Goal: Task Accomplishment & Management: Complete application form

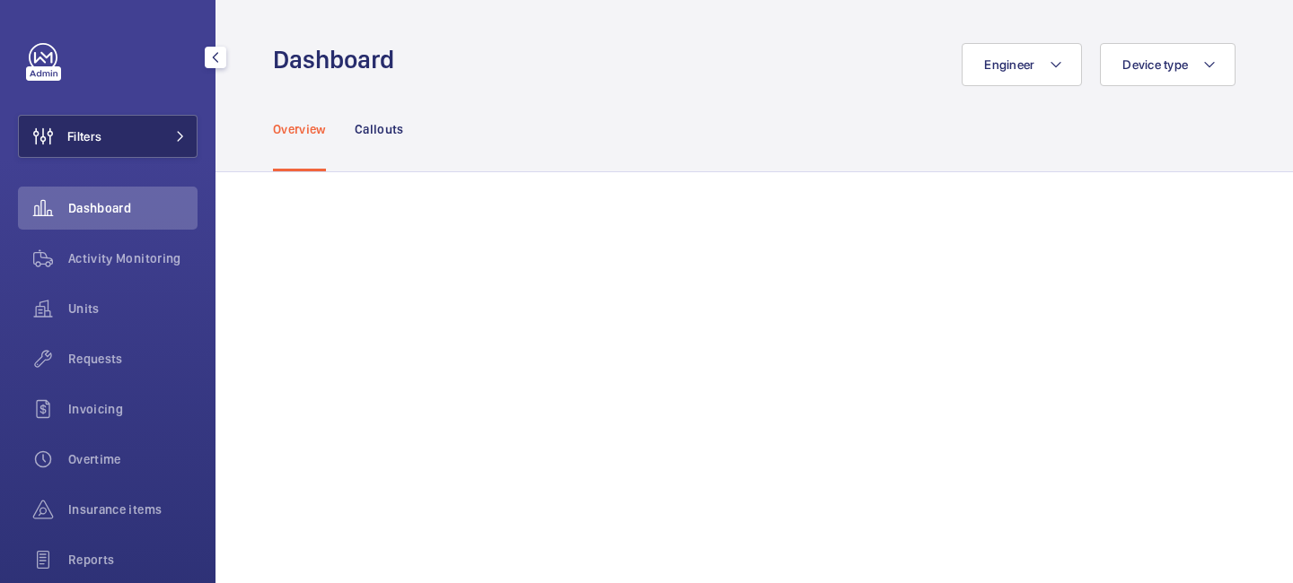
click at [174, 133] on span at bounding box center [175, 136] width 22 height 11
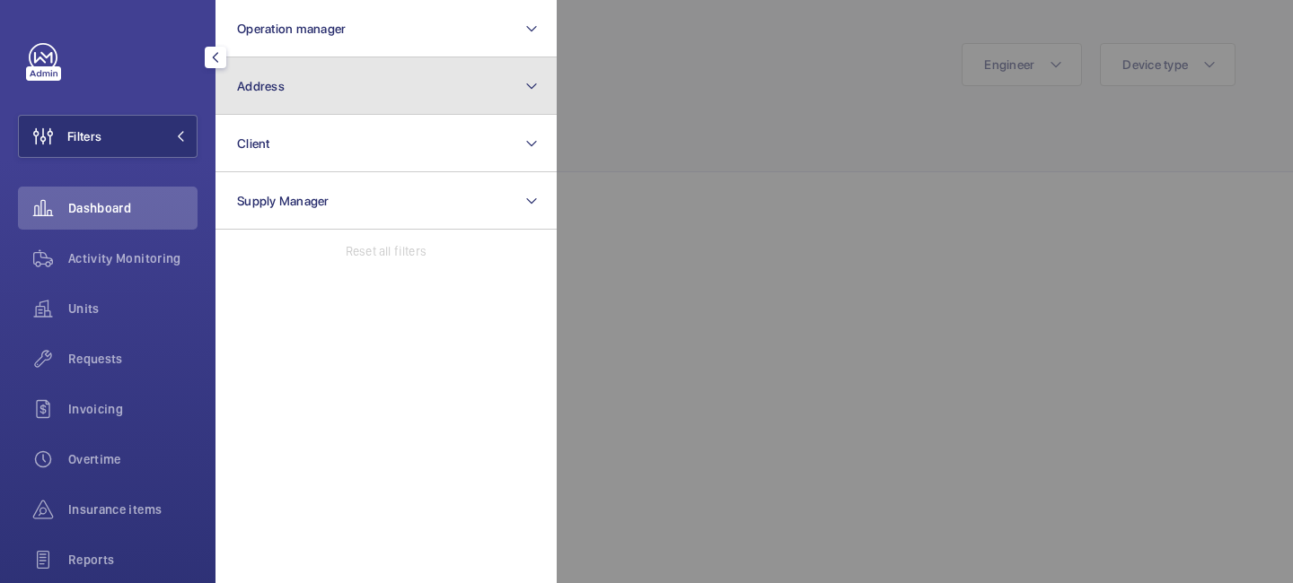
click at [285, 72] on button "Address" at bounding box center [385, 85] width 341 height 57
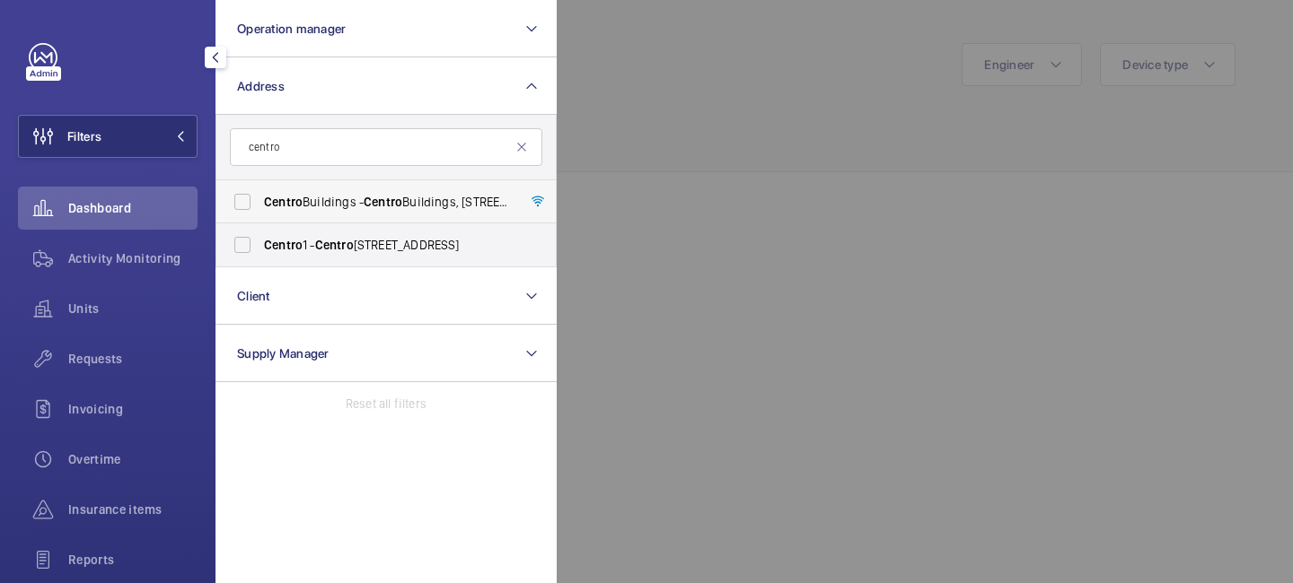
type input "centro"
click at [335, 198] on span "Centro Buildings - Centro Buildings, 20-23 Mandela Street, Camden, London, NW1 …" at bounding box center [387, 202] width 247 height 18
click at [260, 198] on input "Centro Buildings - Centro Buildings, 20-23 Mandela Street, Camden, London, NW1 …" at bounding box center [242, 202] width 36 height 36
checkbox input "true"
click at [696, 138] on div at bounding box center [1203, 291] width 1293 height 583
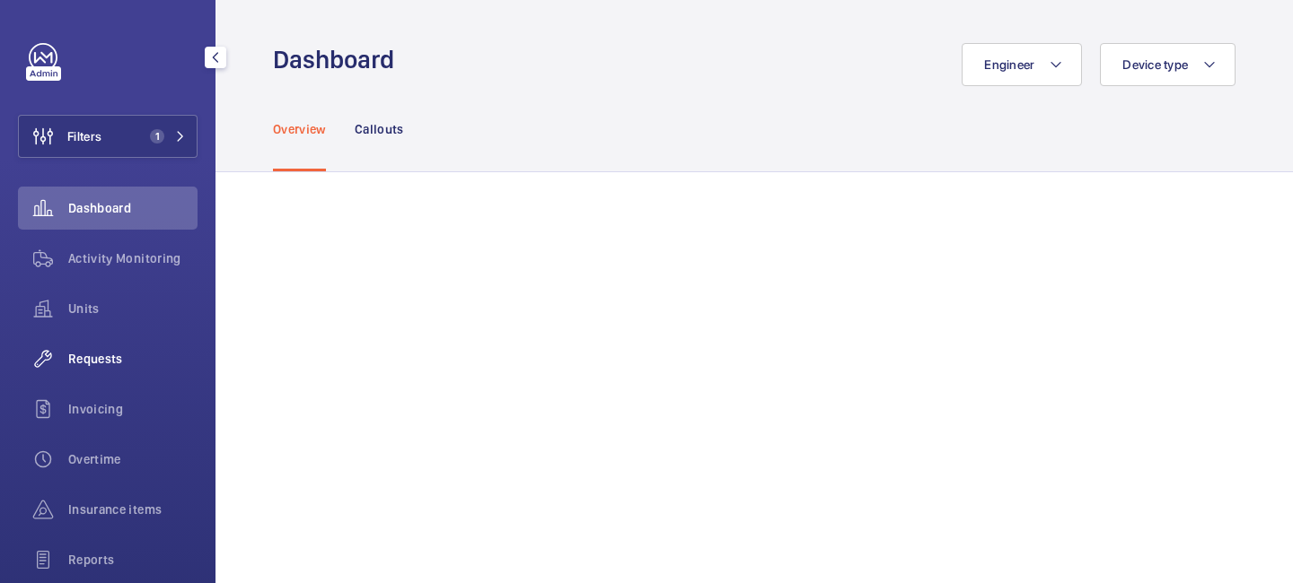
click at [92, 371] on div "Requests" at bounding box center [108, 359] width 180 height 43
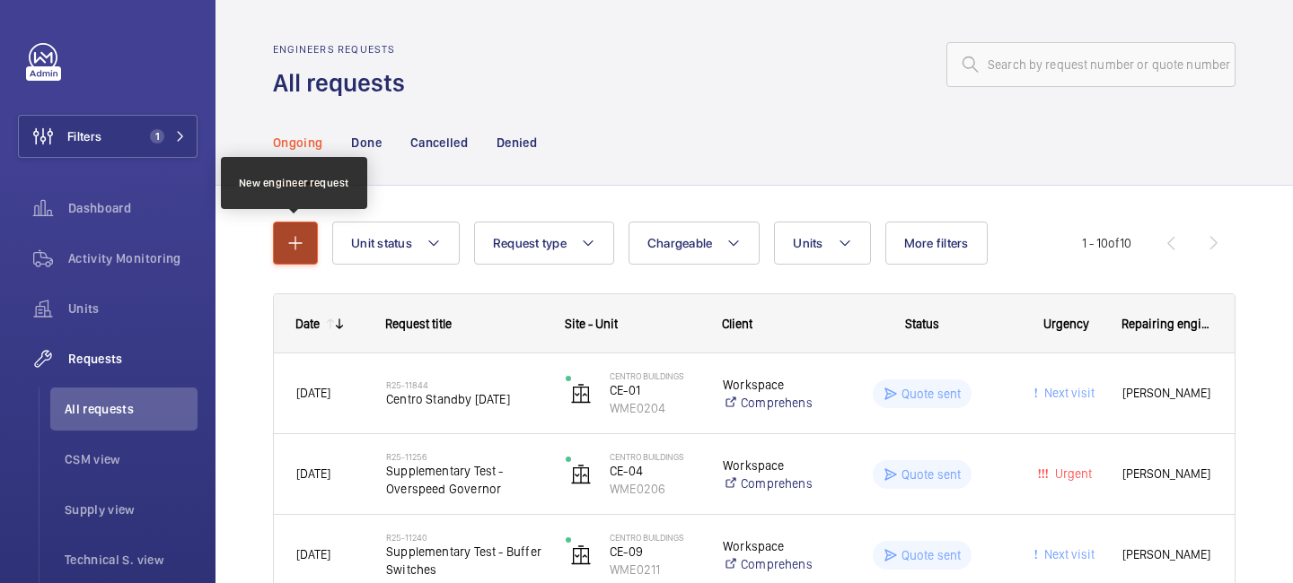
click at [298, 258] on button "button" at bounding box center [295, 243] width 45 height 43
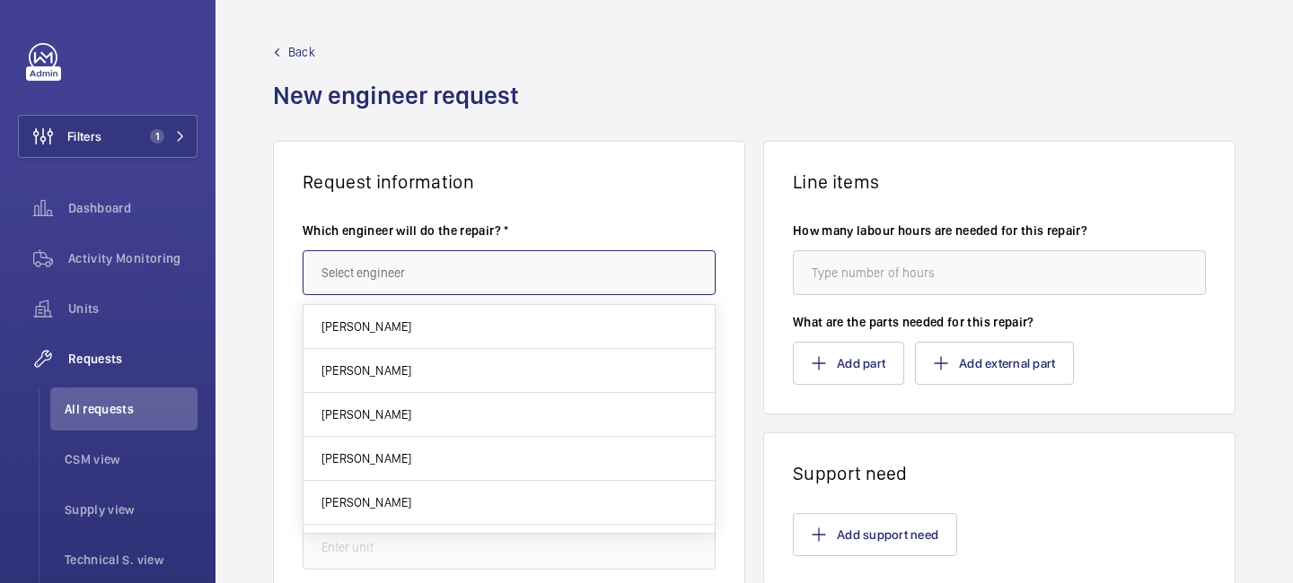
click at [385, 259] on input "text" at bounding box center [508, 272] width 413 height 45
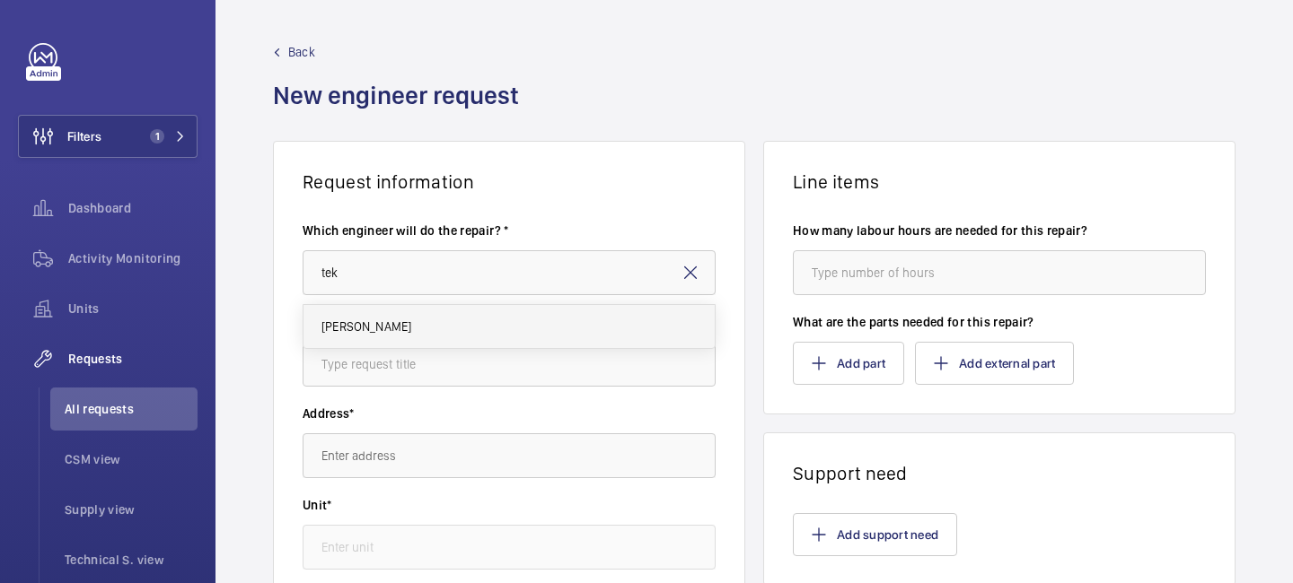
click at [409, 321] on mat-option "[PERSON_NAME]" at bounding box center [508, 326] width 411 height 43
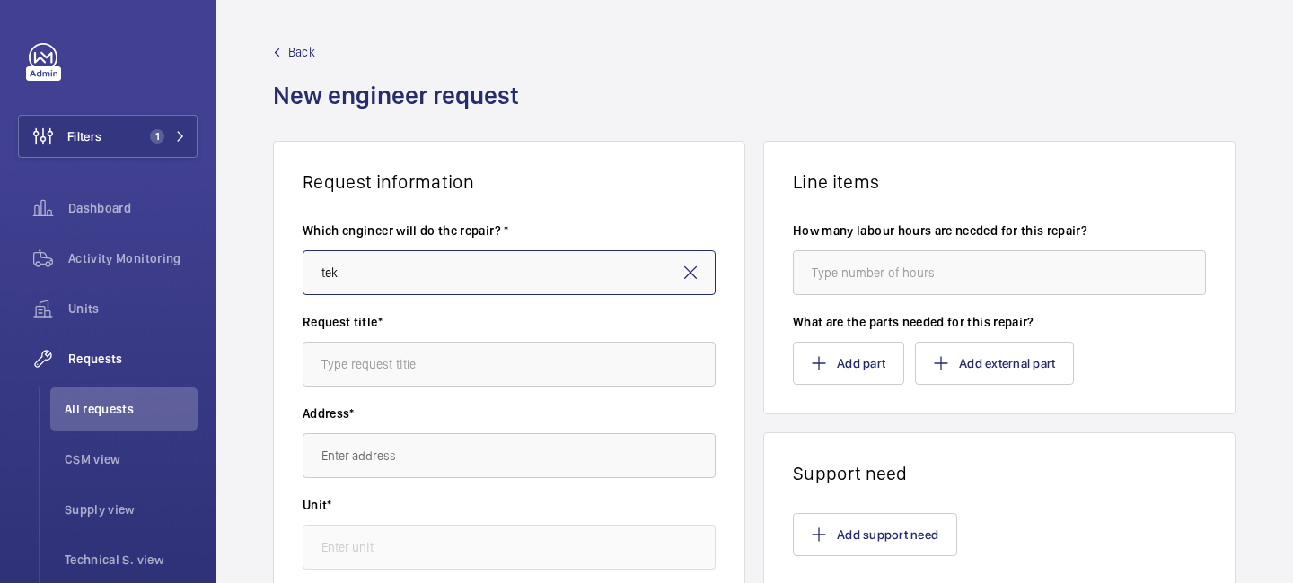
type input "[PERSON_NAME]"
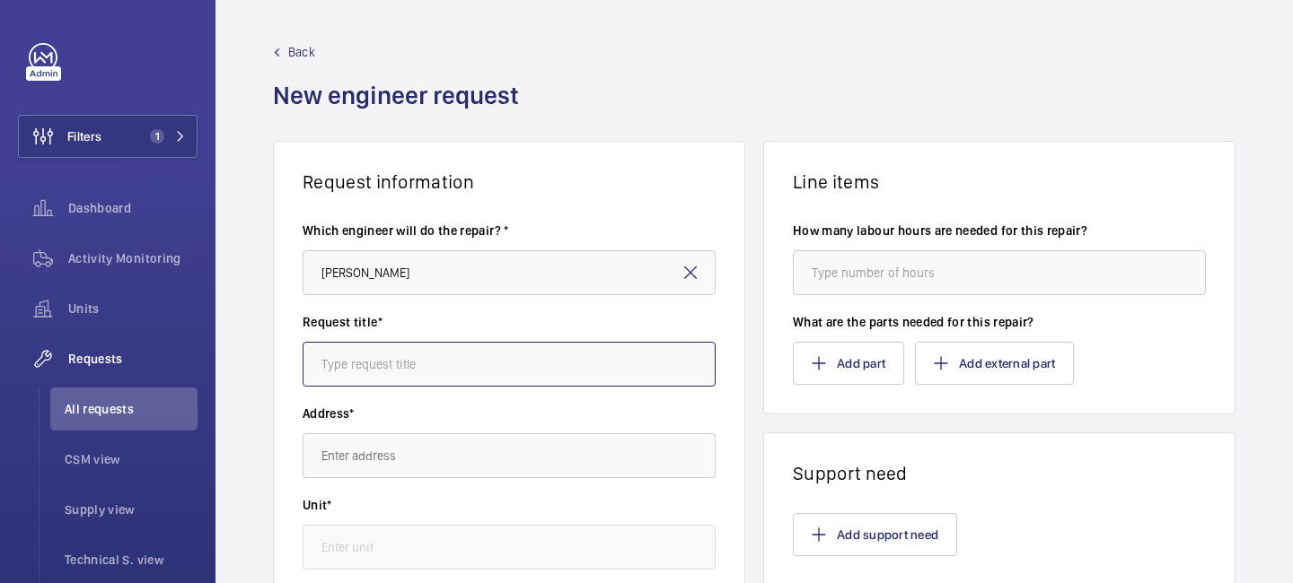
click at [403, 364] on input "text" at bounding box center [508, 364] width 413 height 45
type input "Centro Audit Items"
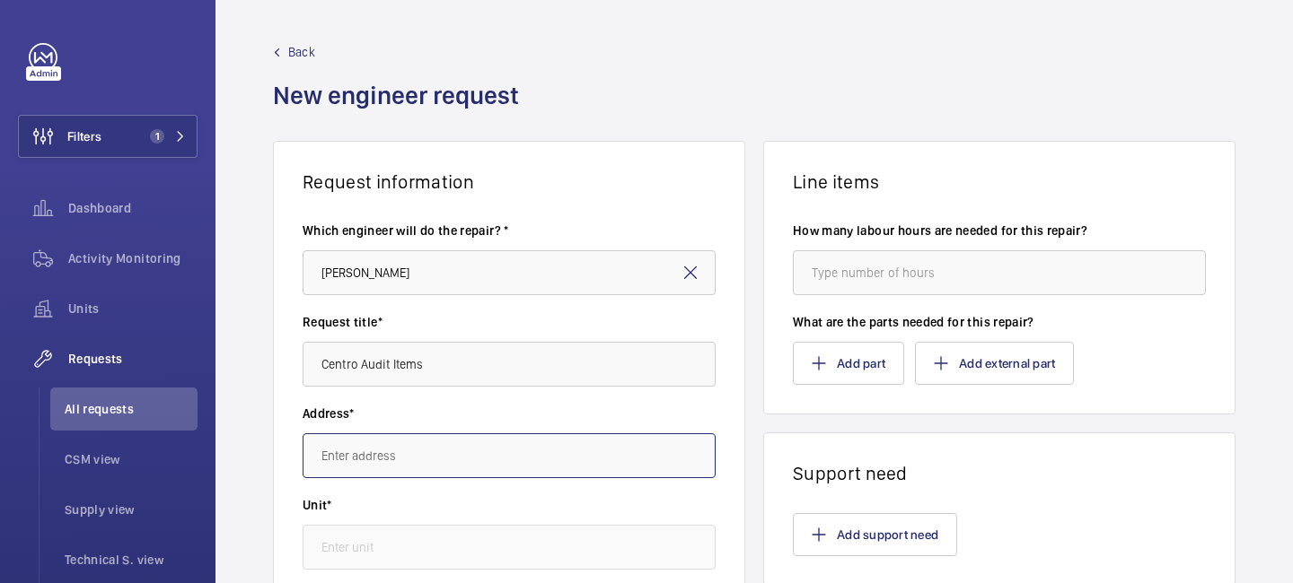
click at [397, 462] on input "text" at bounding box center [508, 456] width 413 height 45
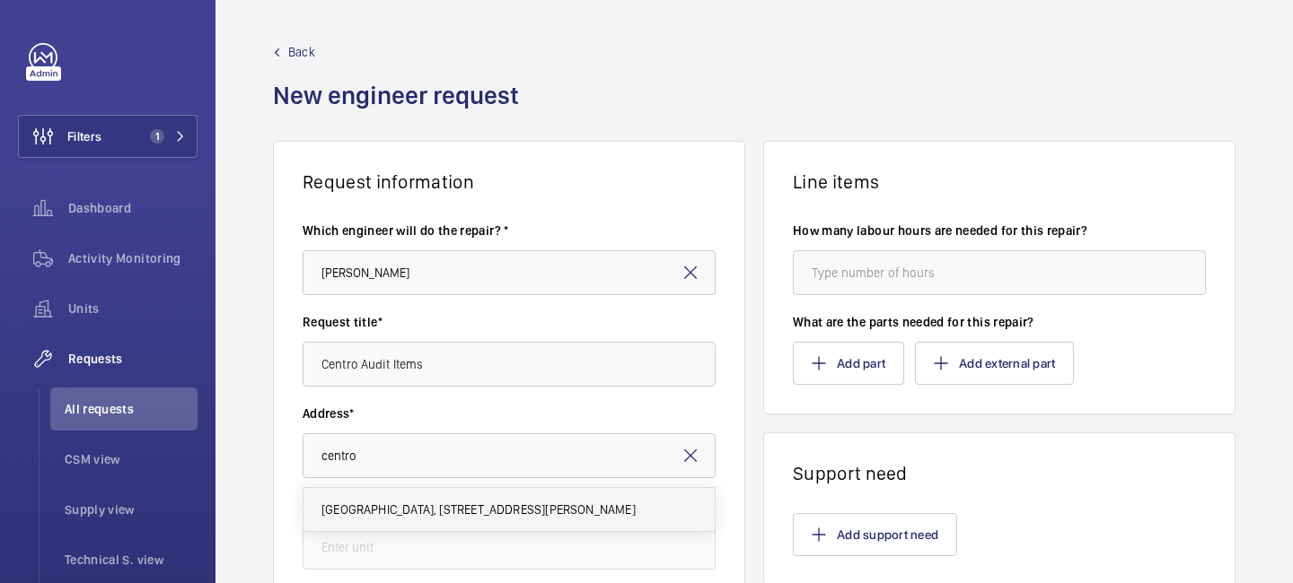
click at [425, 502] on span "Centro Buildings Centro Buildings, 20-23 Mandela Street, Camden, London, NW1 0D…" at bounding box center [478, 510] width 314 height 18
type input "Centro Buildings Centro Buildings, 20-23 Mandela Street, Camden, London, NW1 0D…"
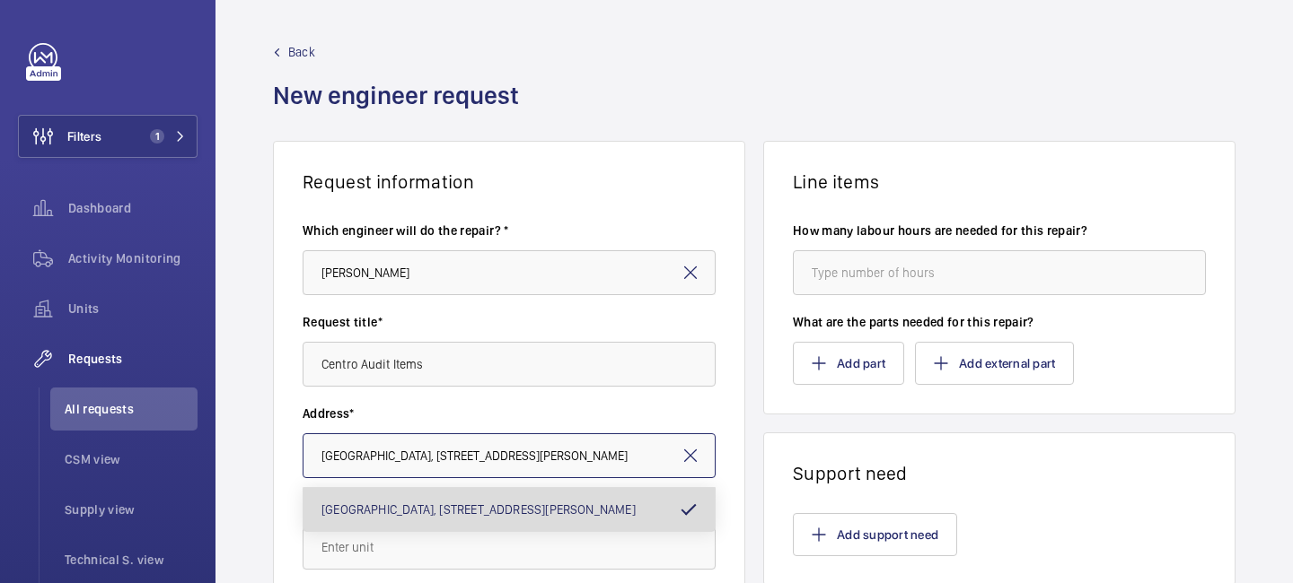
scroll to position [0, 250]
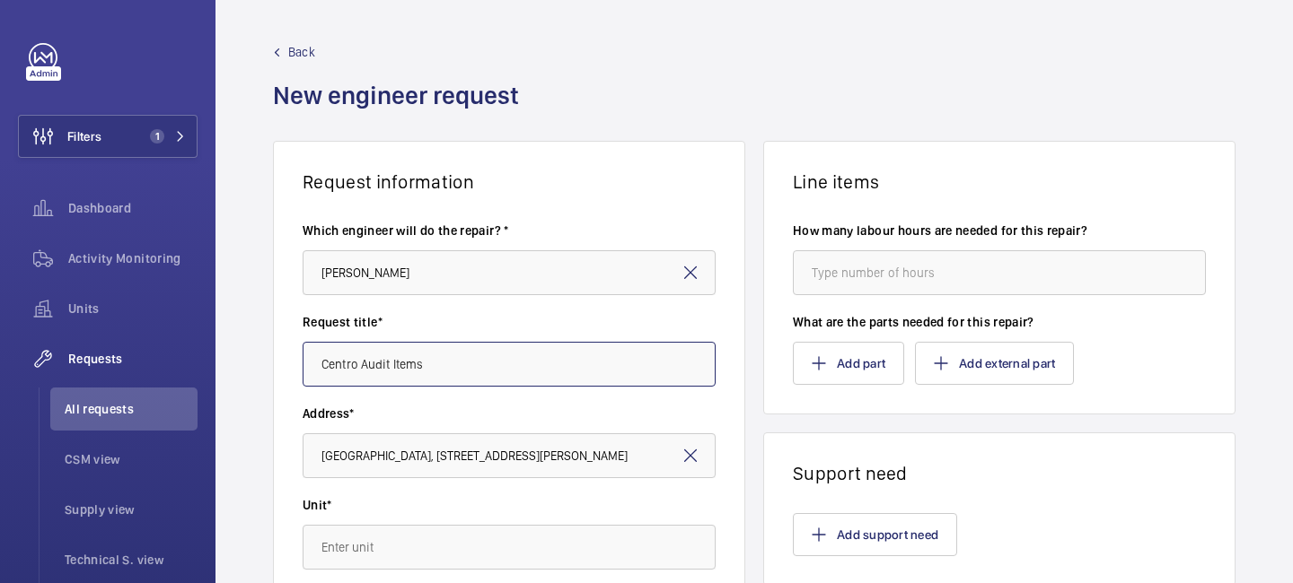
click at [361, 361] on input "Centro Audit Items" at bounding box center [508, 364] width 413 height 45
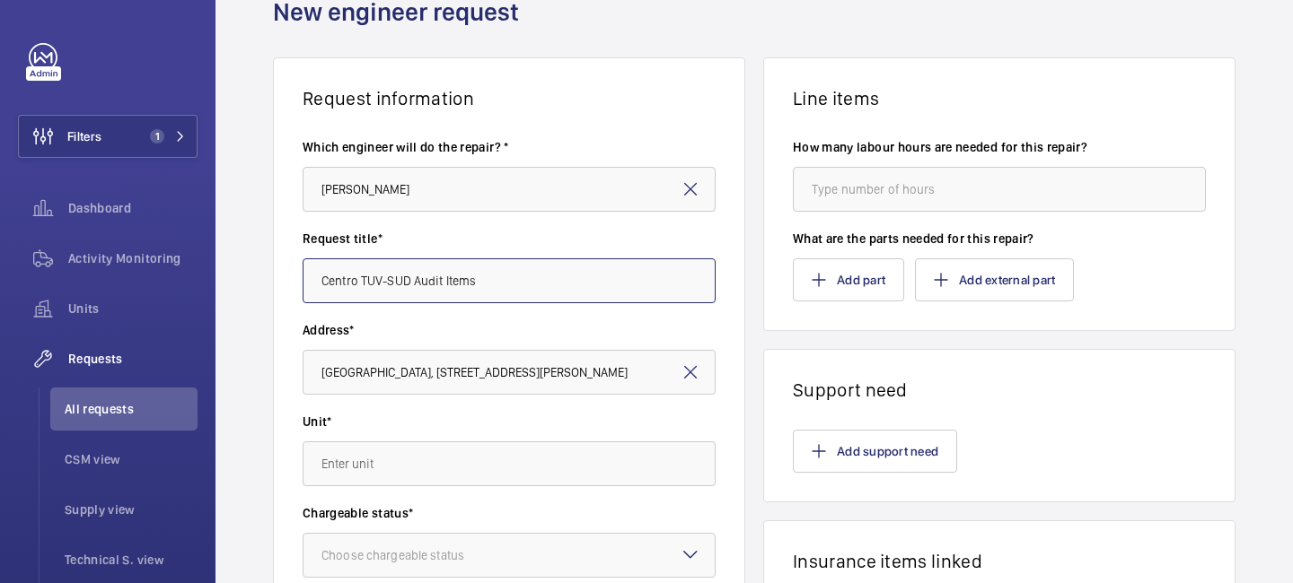
scroll to position [123, 0]
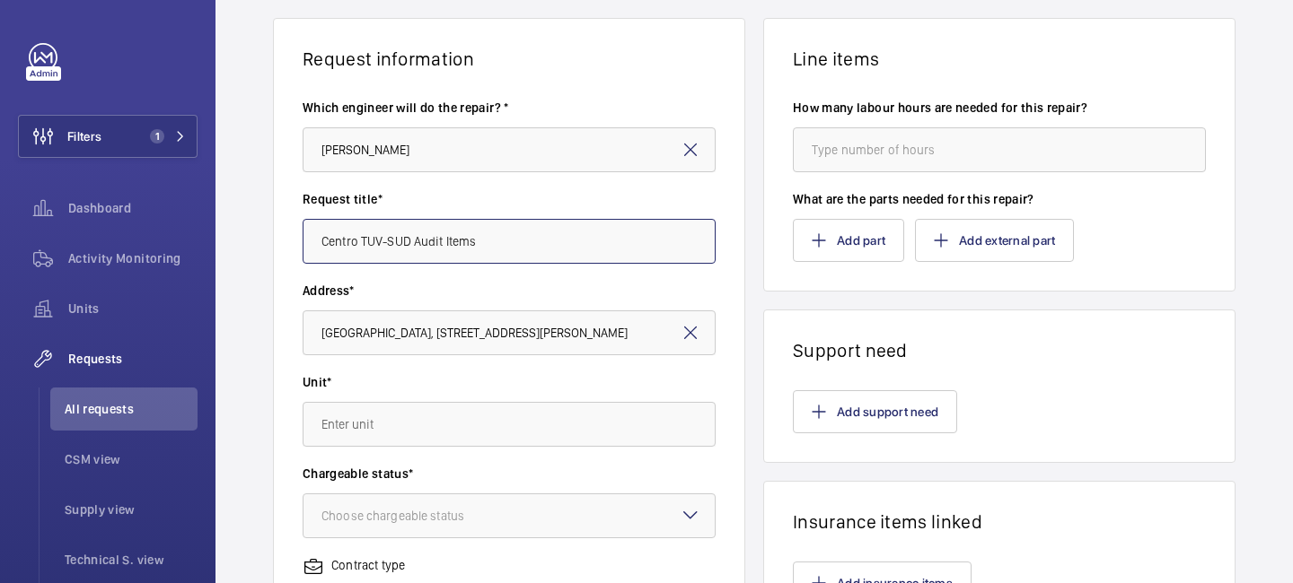
type input "Centro TUV-SUD Audit Items"
click at [451, 423] on input "text" at bounding box center [508, 424] width 413 height 45
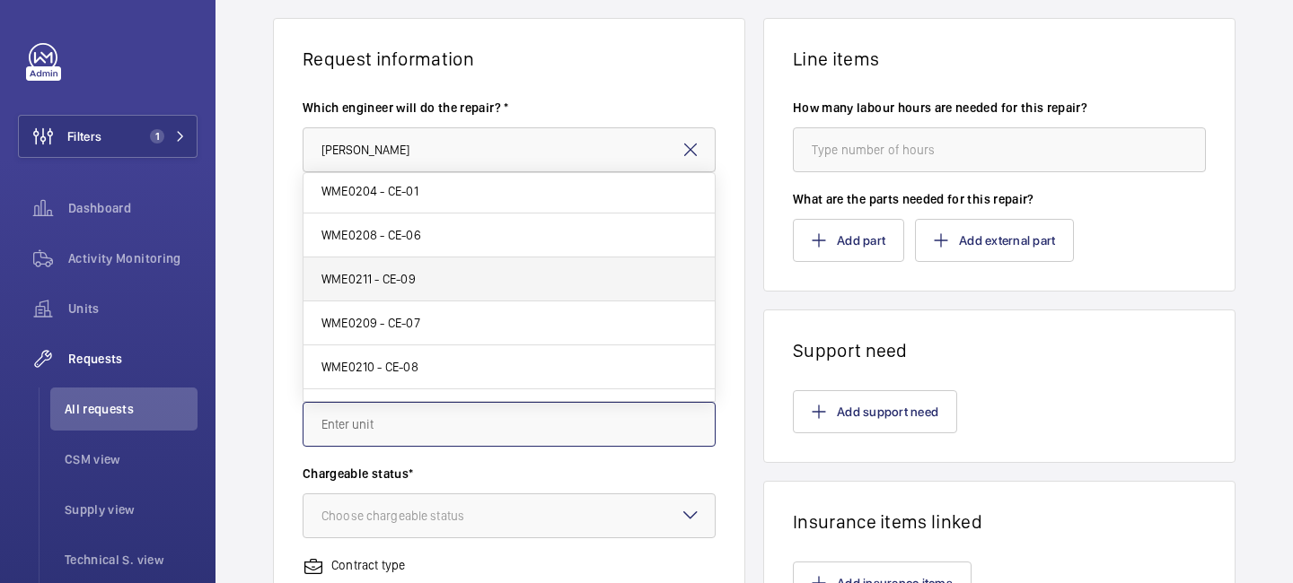
scroll to position [0, 0]
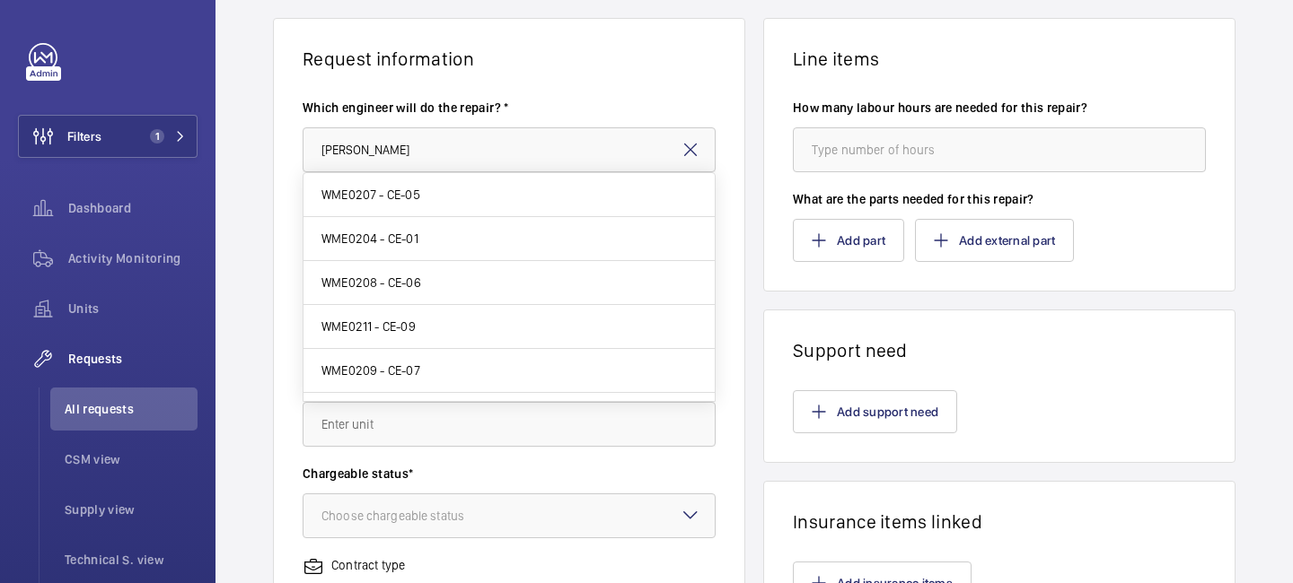
click at [661, 76] on wm-front-card-body "Which engineer will do the repair? * Tek Hussein Request title* Centro TUV-SUD …" at bounding box center [509, 520] width 470 height 901
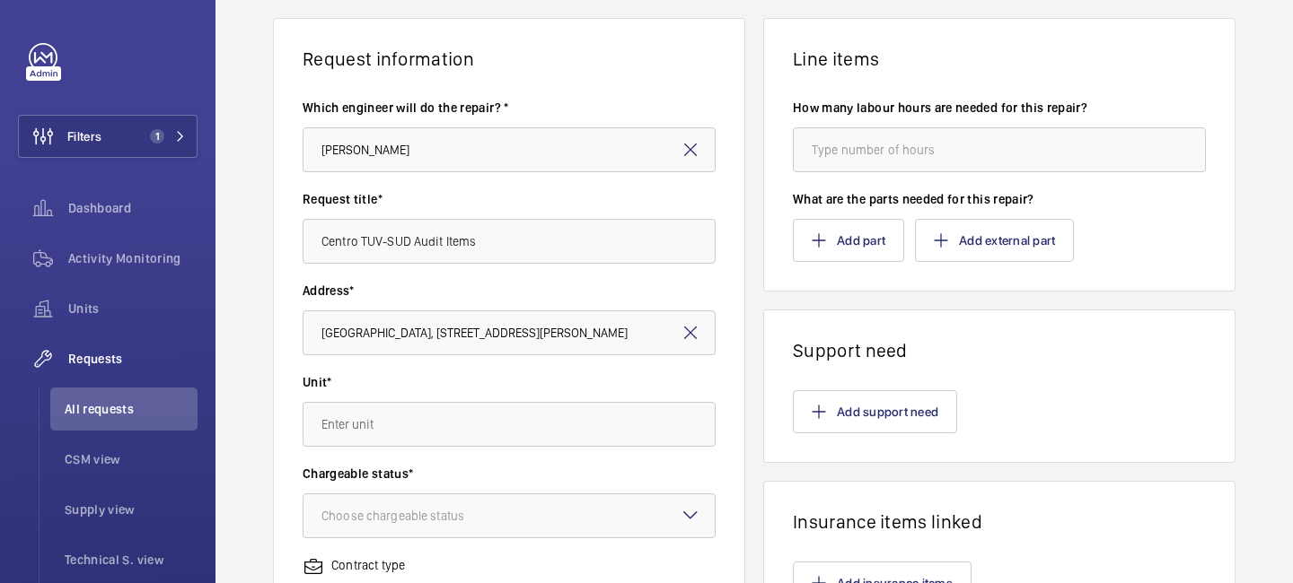
click at [697, 326] on mat-icon at bounding box center [690, 333] width 22 height 22
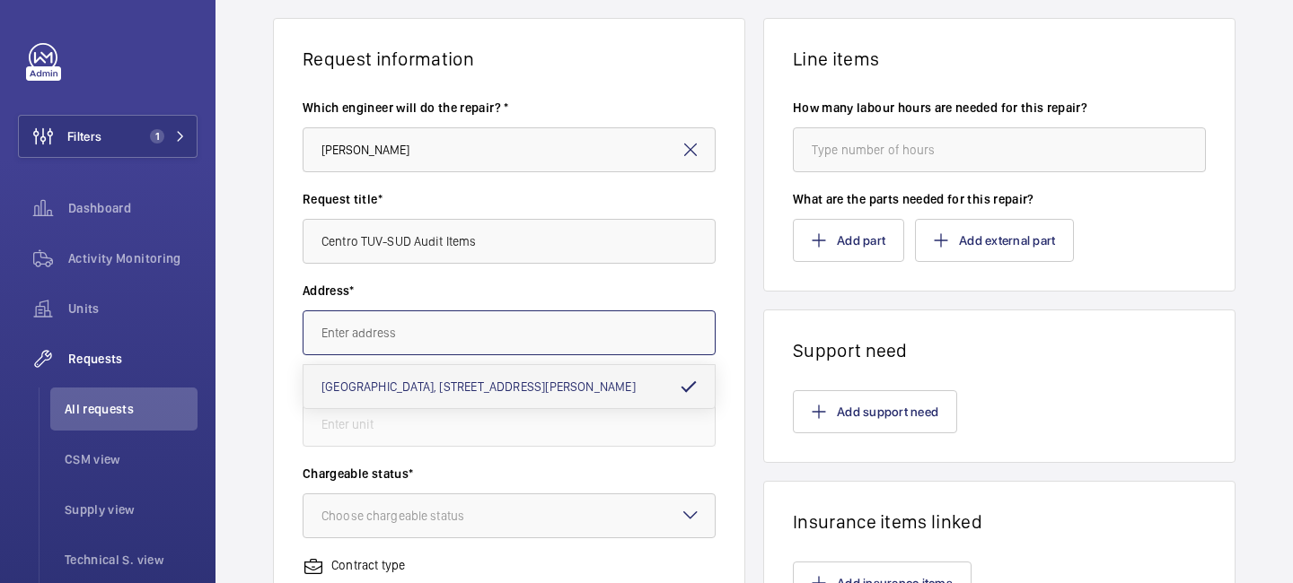
click at [617, 331] on input "text" at bounding box center [508, 333] width 413 height 45
click at [587, 375] on mat-option "Off Contract Repair Off contract - see notes in description, XXXX LONDON" at bounding box center [508, 386] width 411 height 43
type input "Off Contract Repair Off contract - see notes in description, XXXX LONDON"
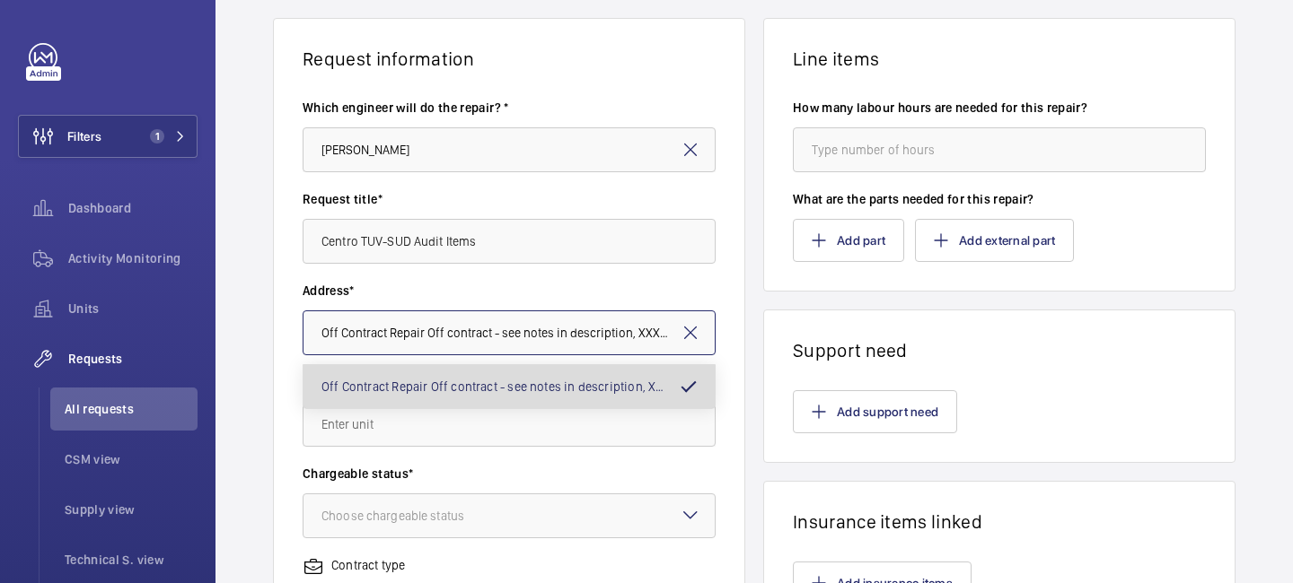
scroll to position [0, 34]
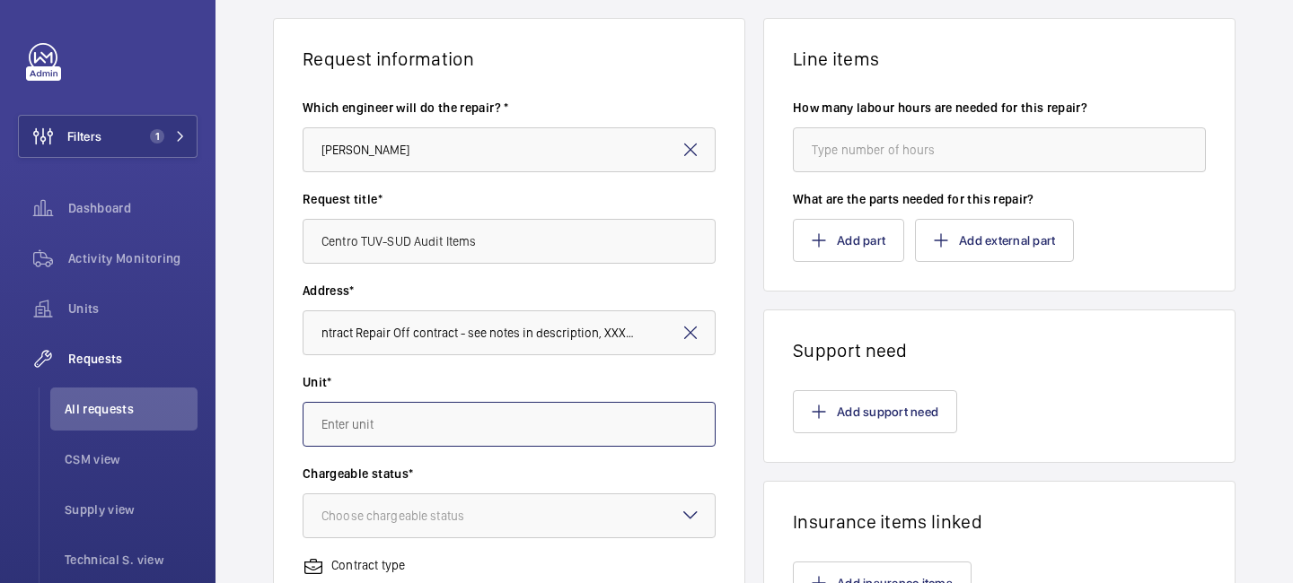
click at [483, 415] on input "text" at bounding box center [508, 424] width 413 height 45
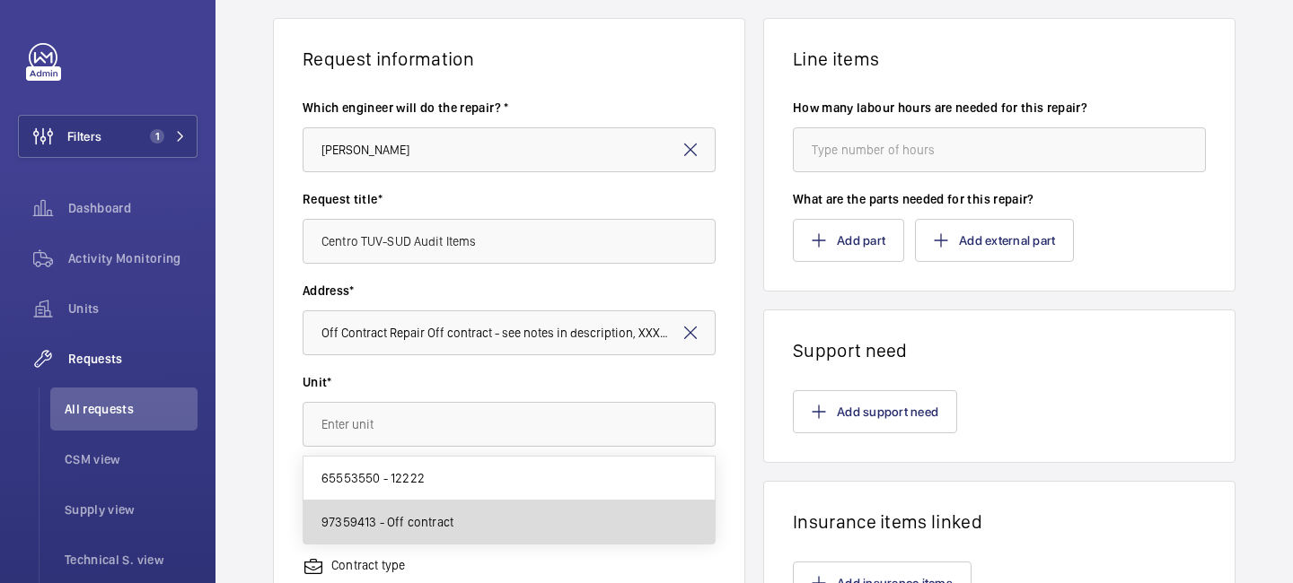
click at [458, 523] on mat-option "97359413 - Off contract" at bounding box center [508, 522] width 411 height 43
type input "97359413 - Off contract"
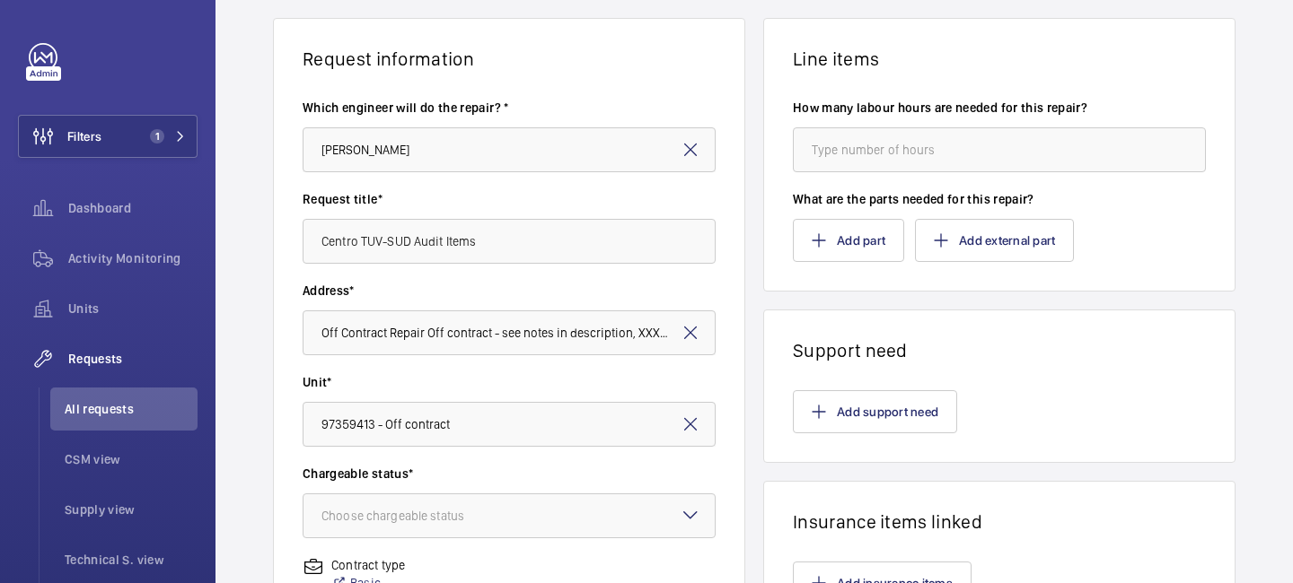
click at [504, 459] on div "Unit* 97359413 - Off contract" at bounding box center [508, 419] width 413 height 92
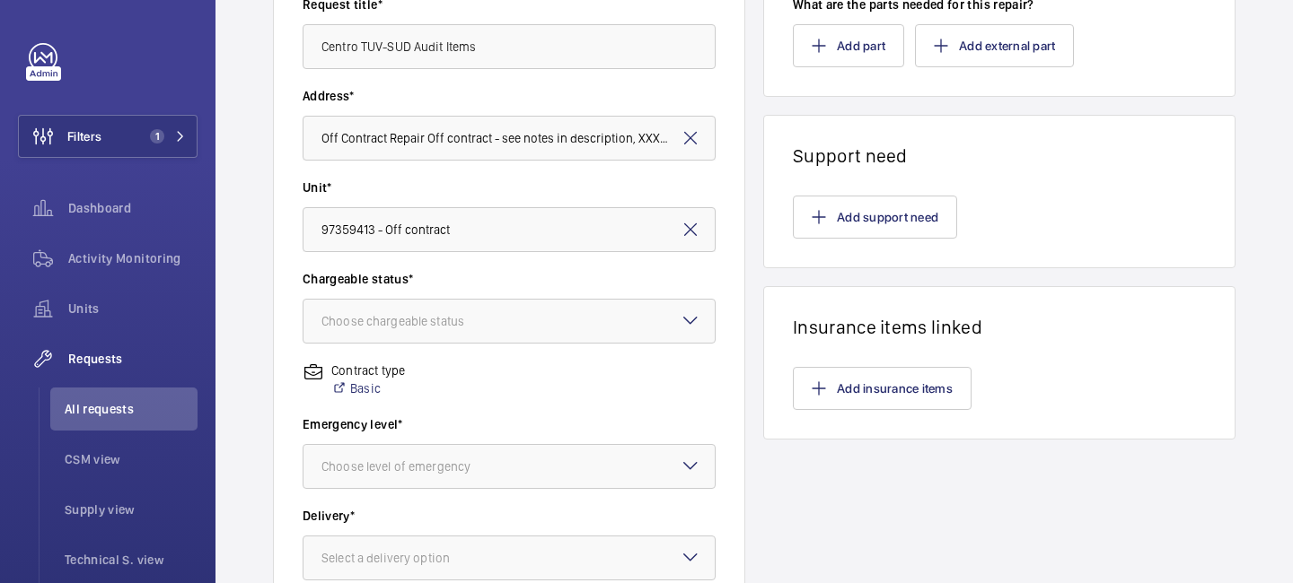
scroll to position [332, 0]
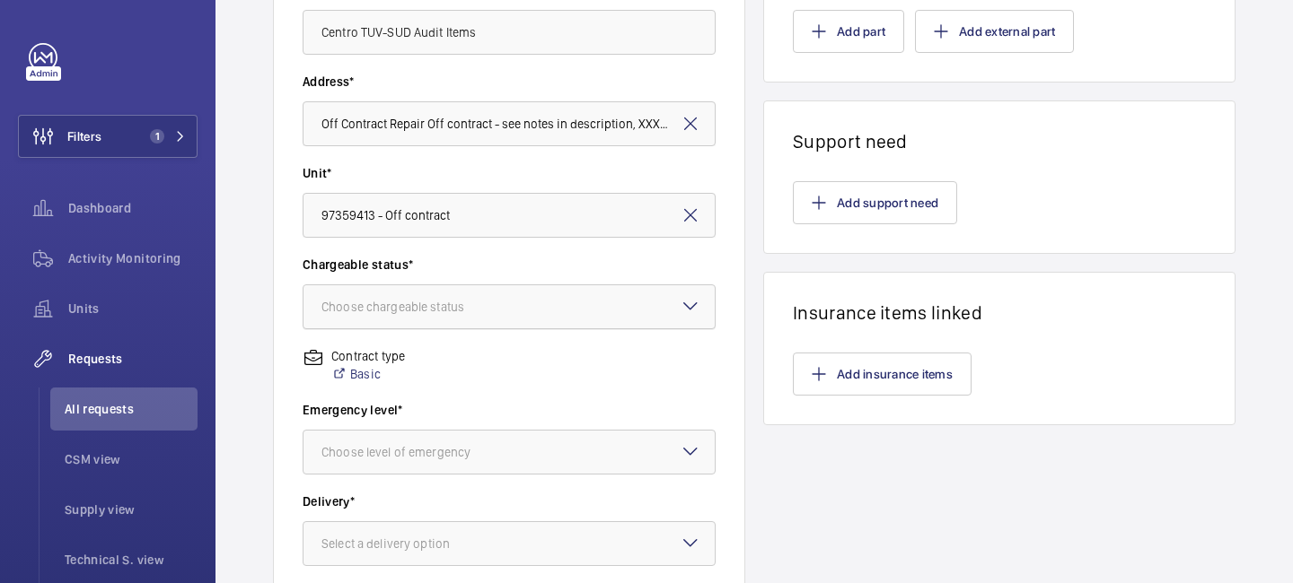
click at [517, 317] on div at bounding box center [508, 306] width 411 height 43
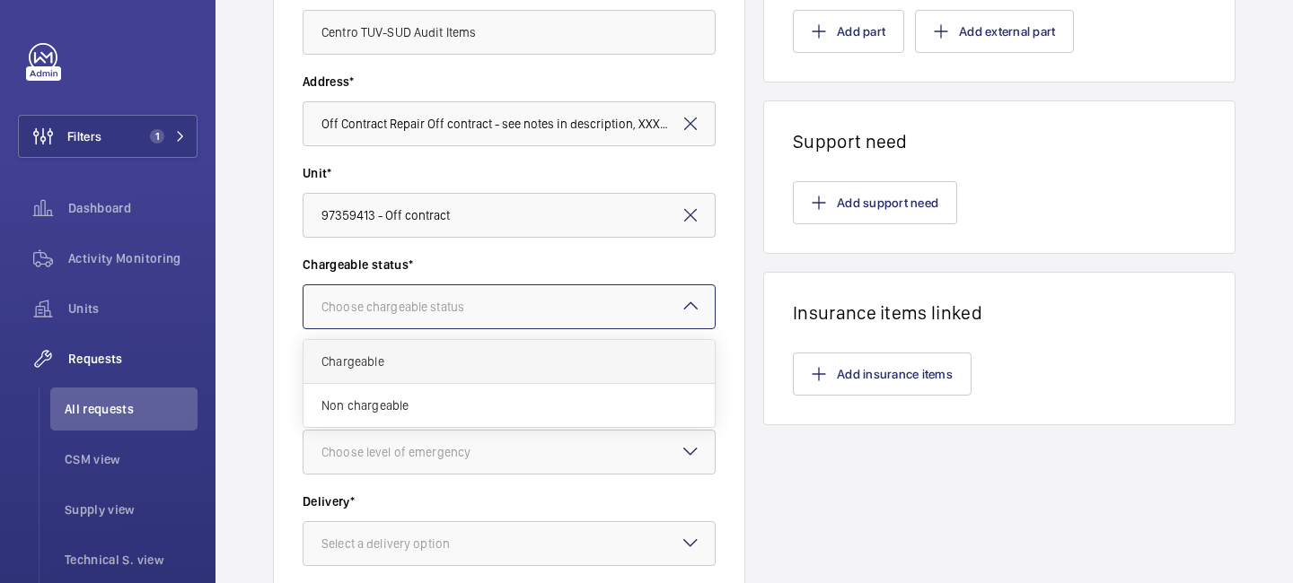
click at [492, 362] on span "Chargeable" at bounding box center [508, 362] width 375 height 18
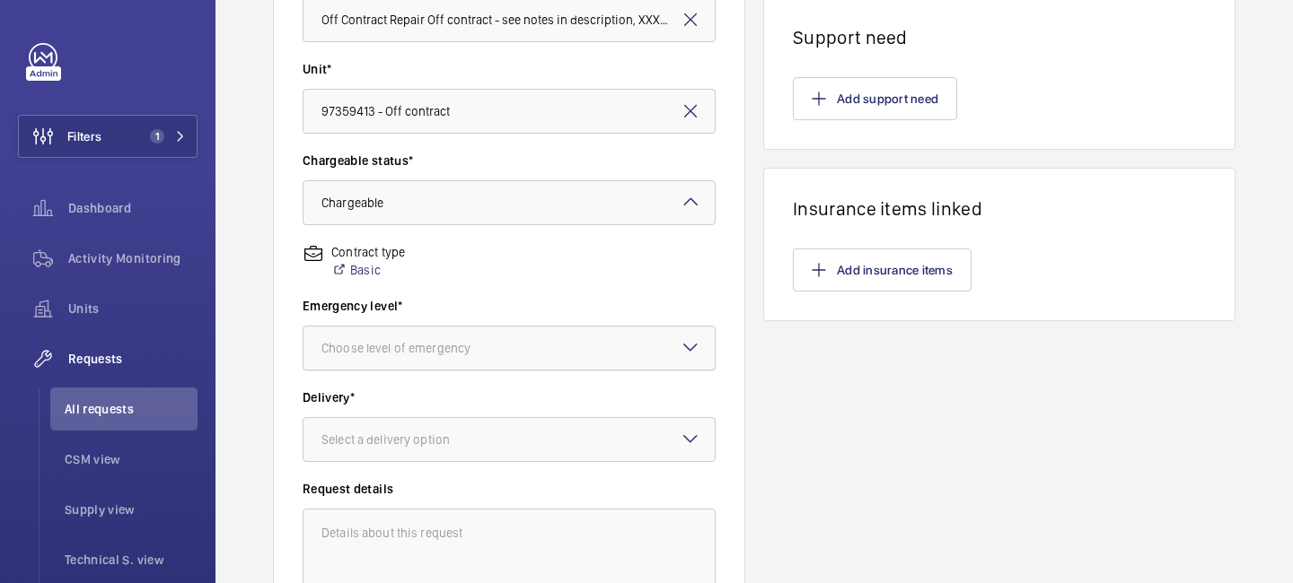
scroll to position [492, 0]
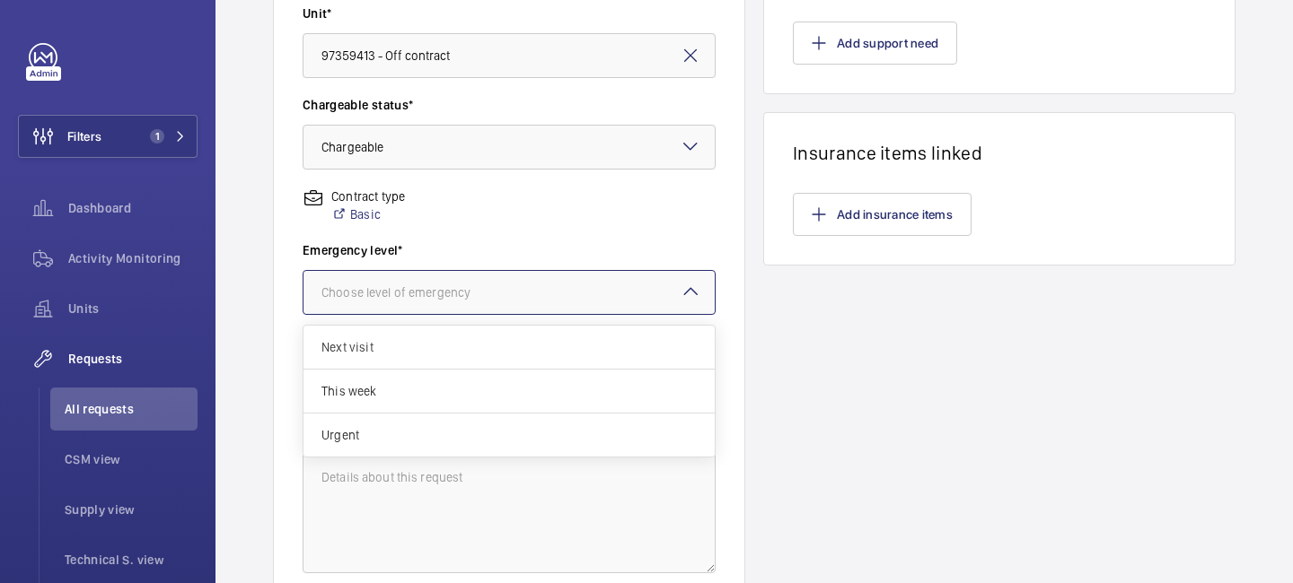
click at [511, 277] on div at bounding box center [508, 292] width 411 height 43
click at [471, 391] on span "This week" at bounding box center [508, 391] width 375 height 18
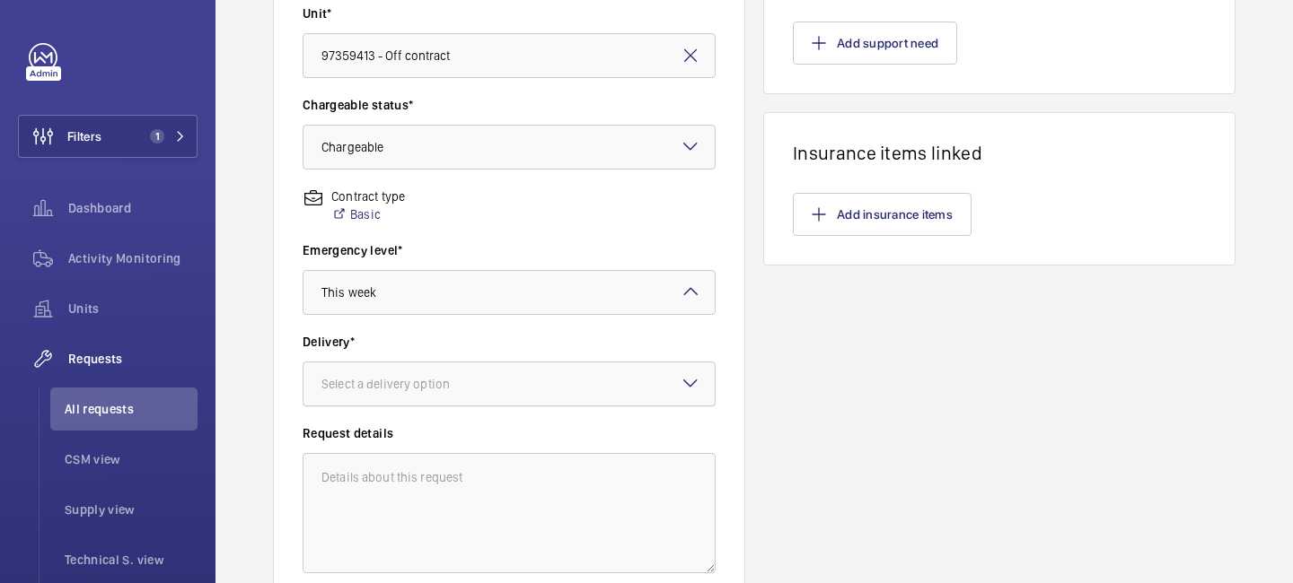
click at [450, 389] on div "Select a delivery option" at bounding box center [407, 384] width 173 height 18
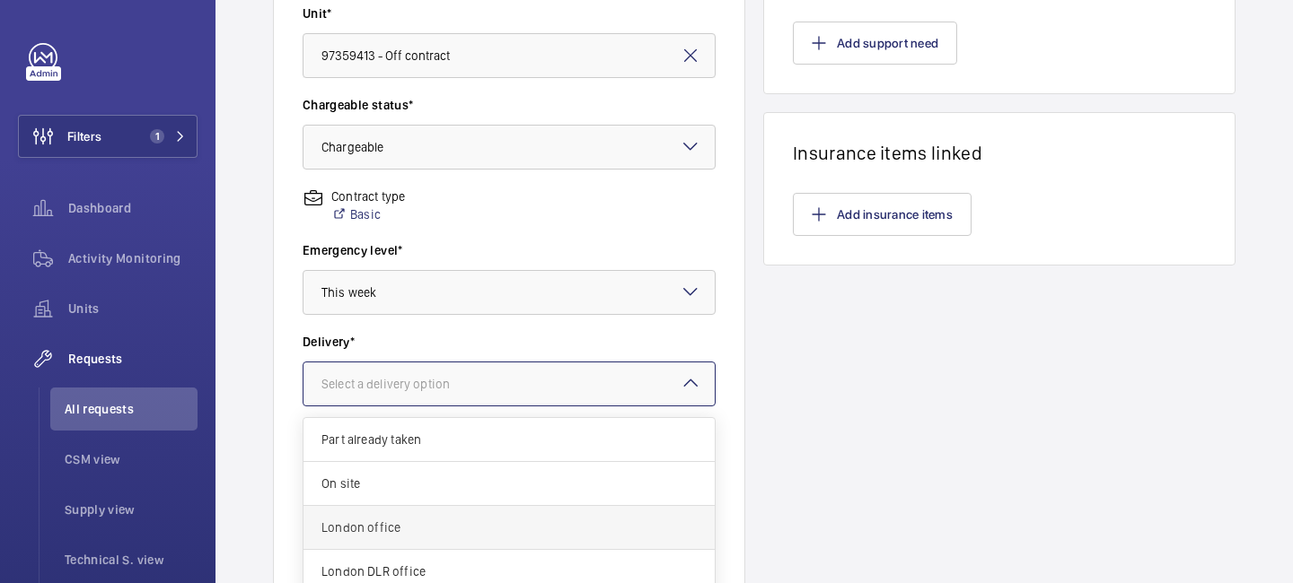
click at [414, 519] on span "London office" at bounding box center [508, 528] width 375 height 18
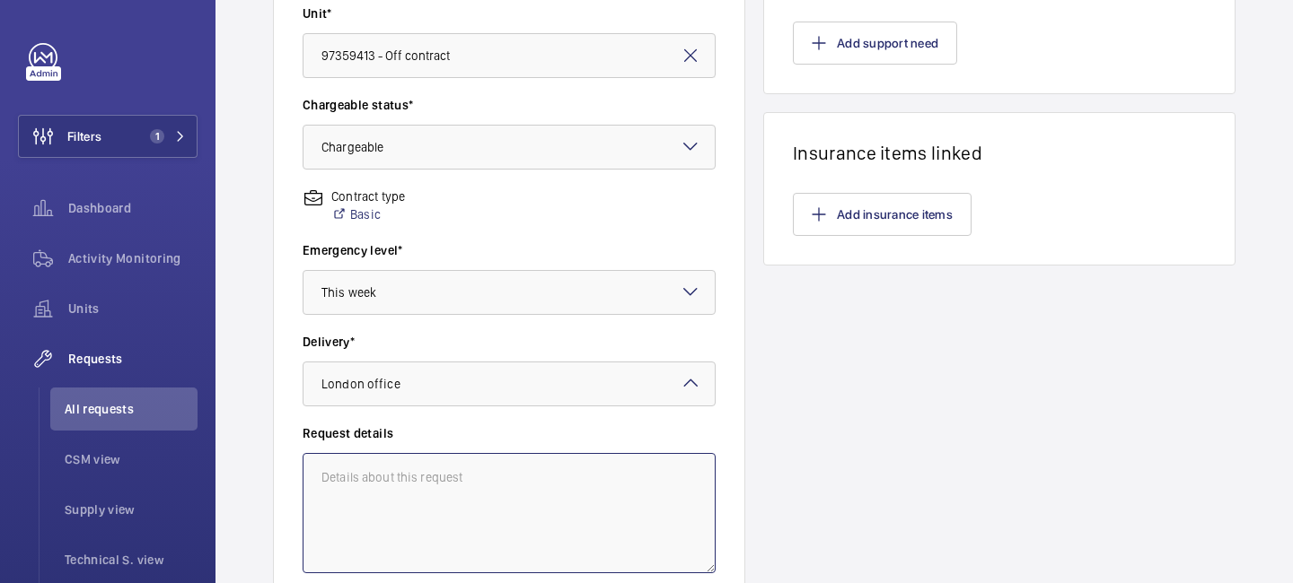
click at [423, 473] on textarea at bounding box center [508, 513] width 413 height 120
type textarea "Centro CE-10 and 11"
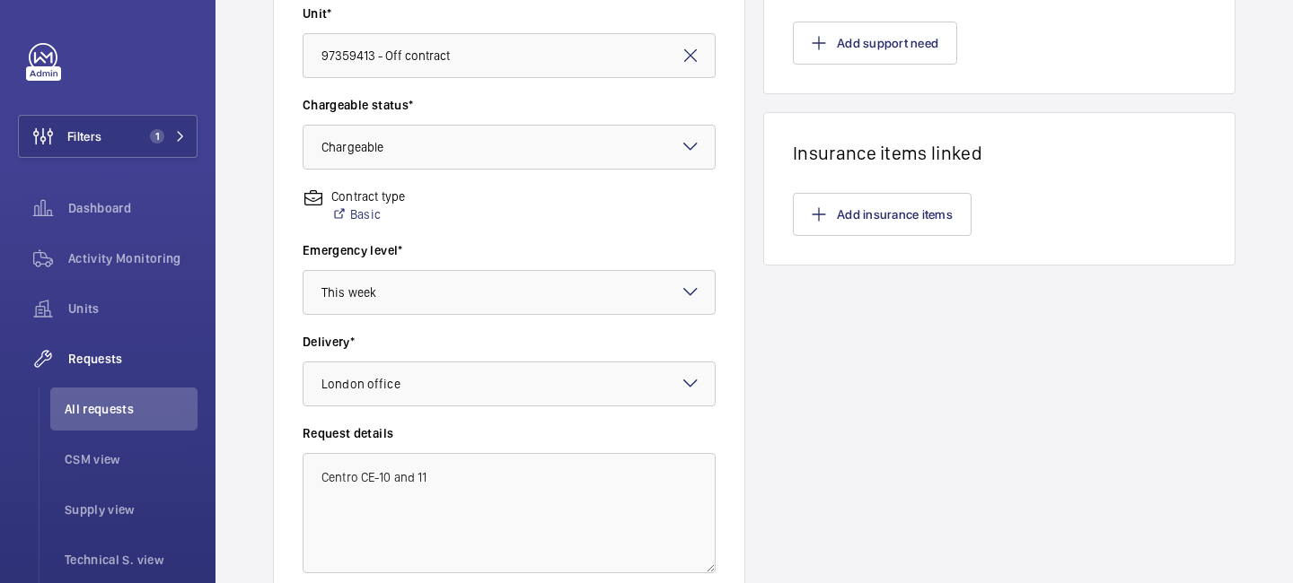
click at [800, 470] on div "Line items How many labour hours are needed for this repair? What are the parts…" at bounding box center [999, 126] width 472 height 954
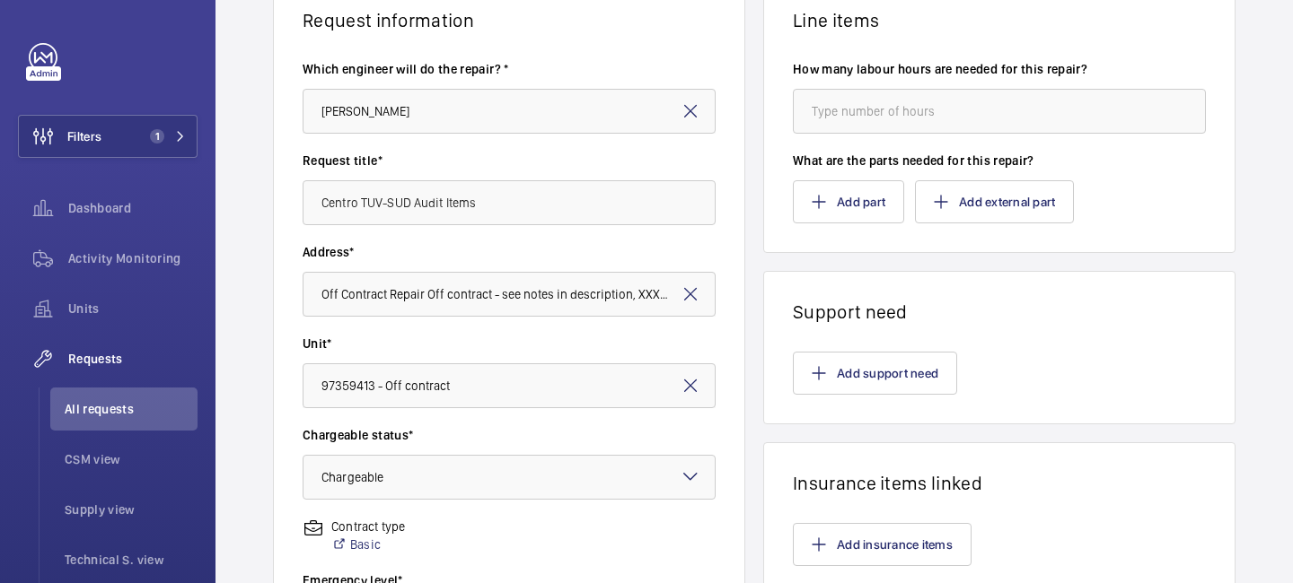
scroll to position [200, 0]
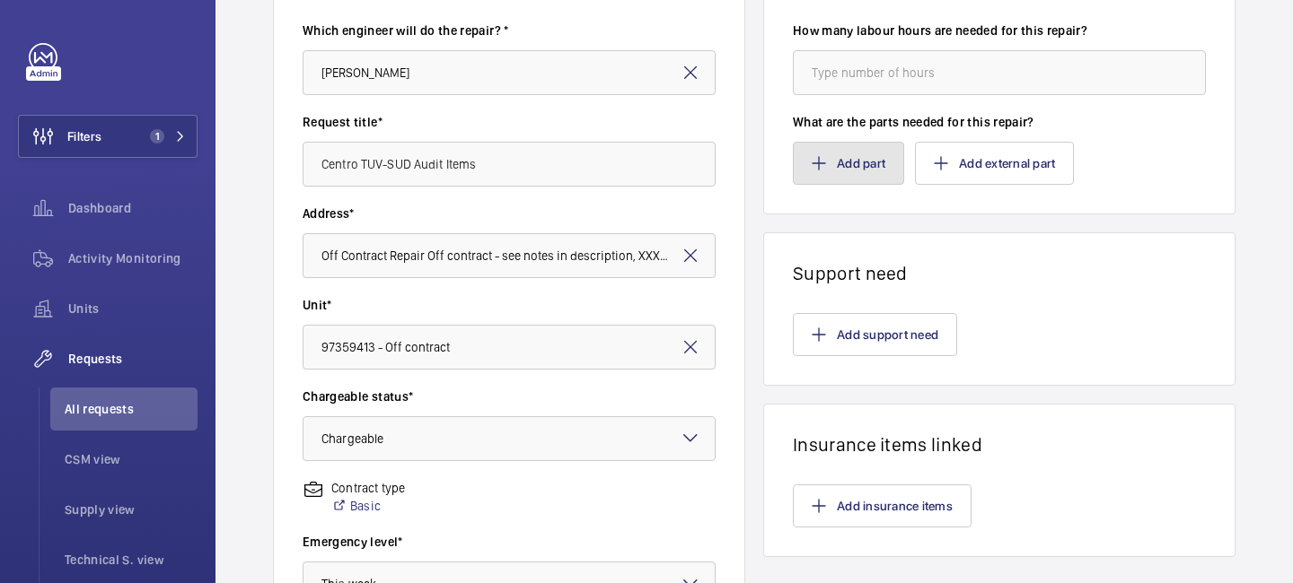
click at [859, 167] on button "Add part" at bounding box center [848, 163] width 111 height 43
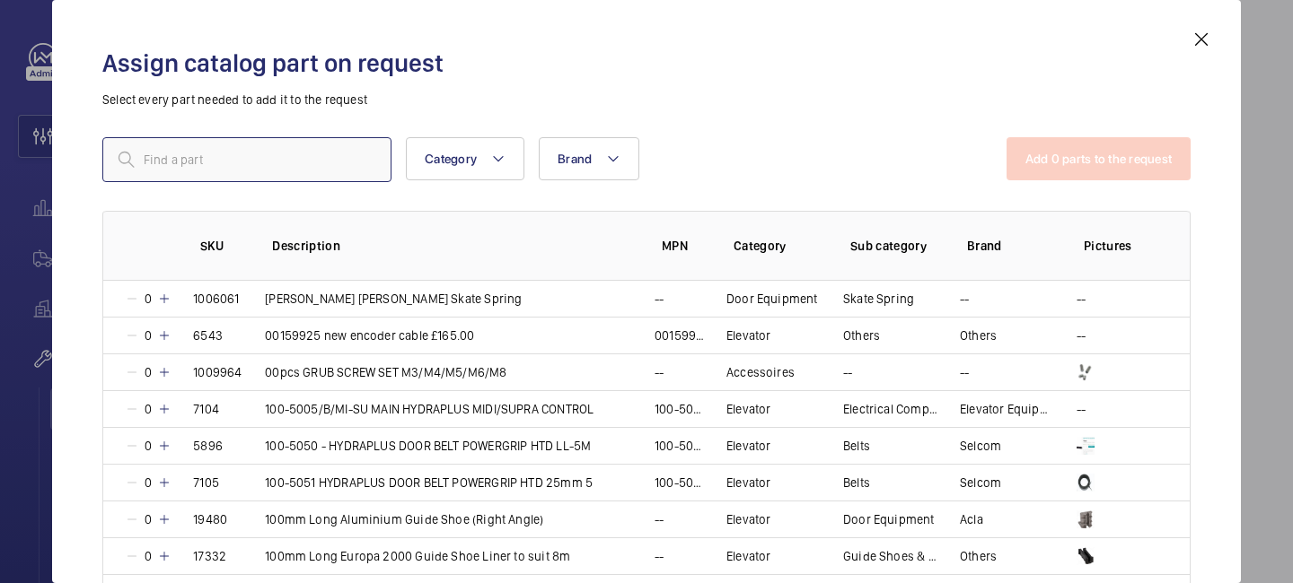
click at [289, 171] on input "text" at bounding box center [246, 159] width 289 height 45
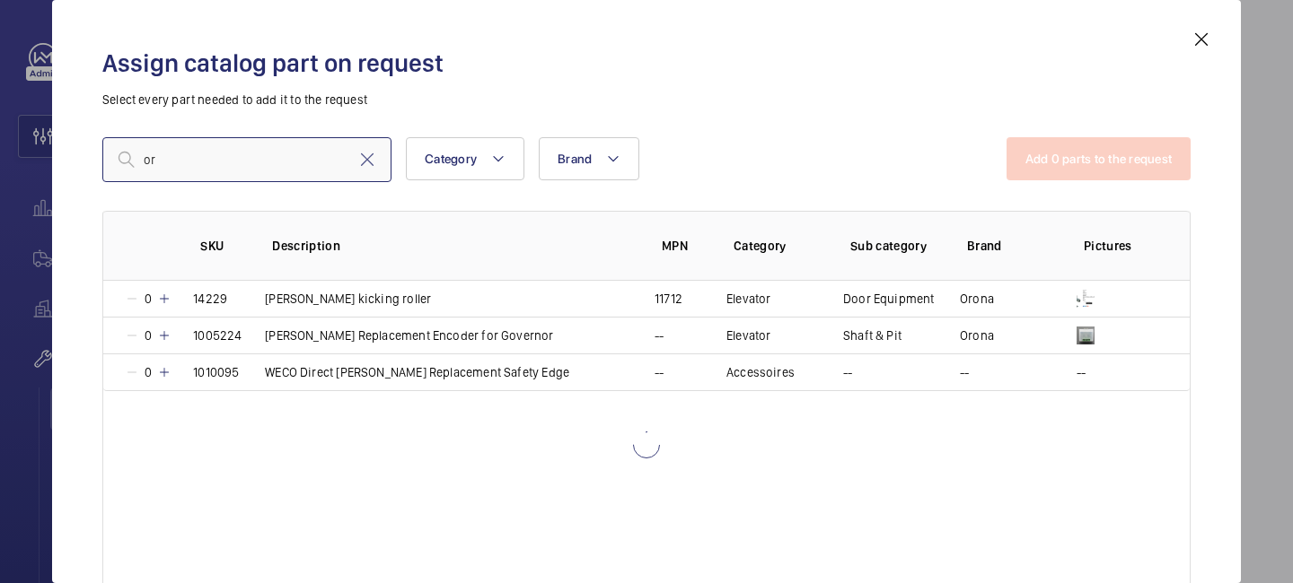
type input "o"
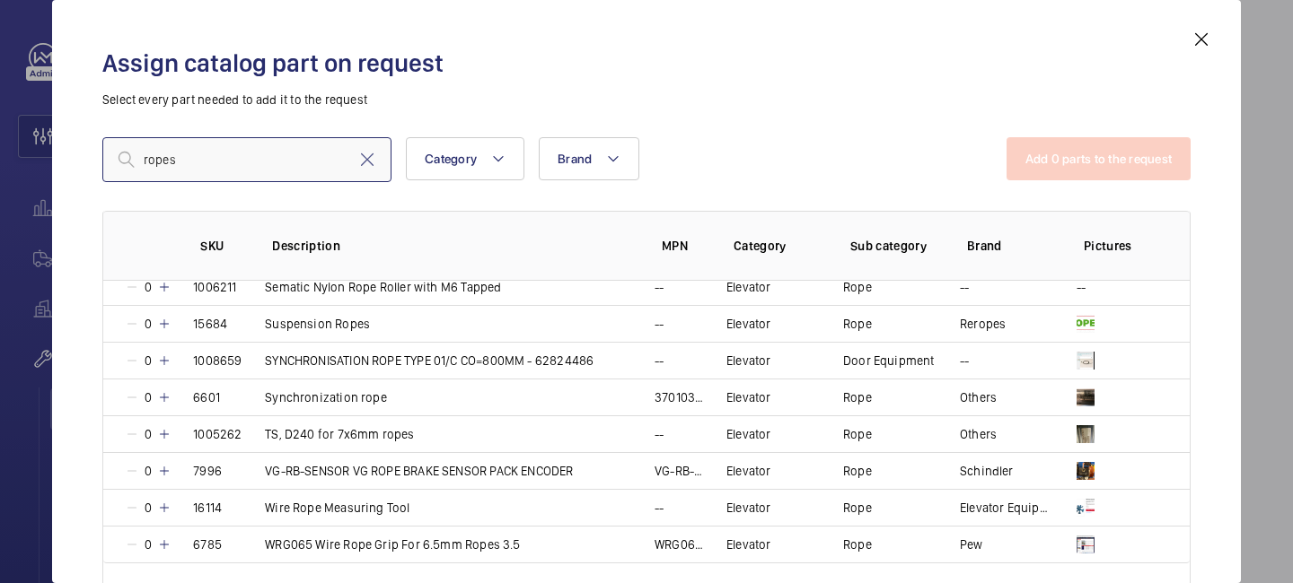
scroll to position [1707, 0]
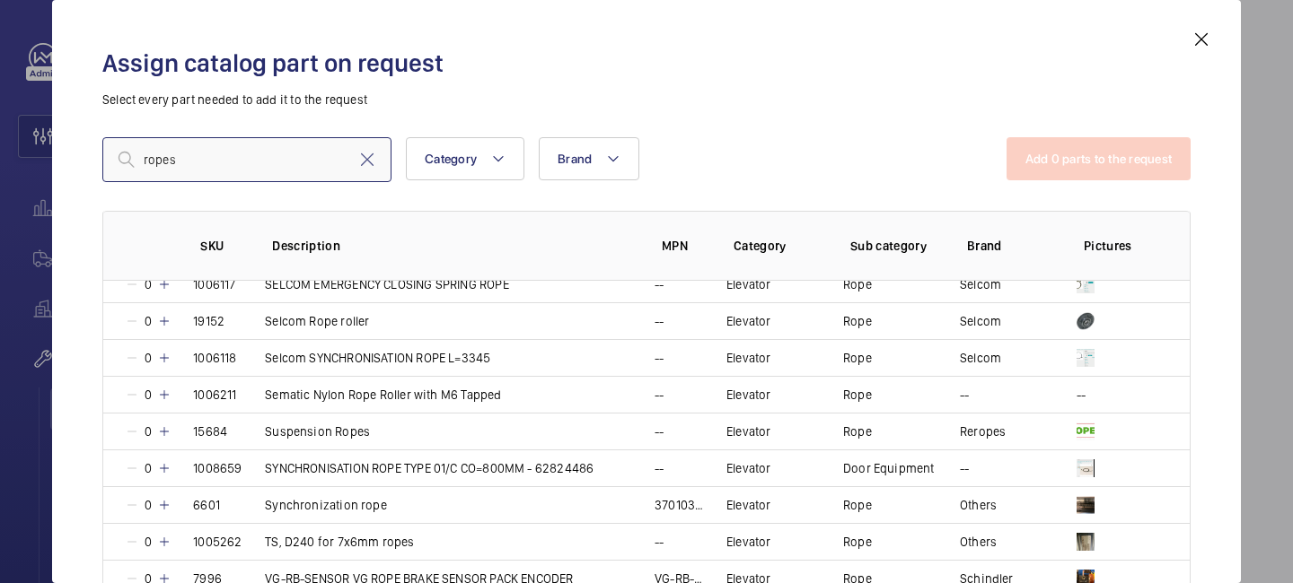
drag, startPoint x: 197, startPoint y: 159, endPoint x: 75, endPoint y: 147, distance: 122.6
click at [75, 147] on div "Assign catalog part on request Select every part needed to add it to the reques…" at bounding box center [646, 291] width 1188 height 583
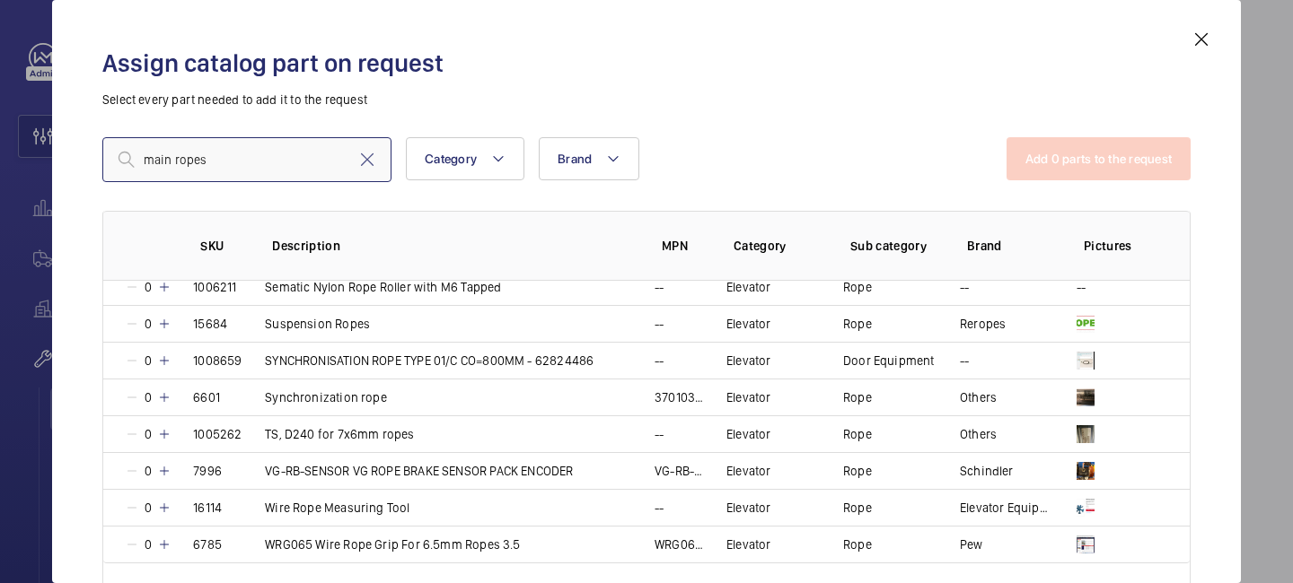
scroll to position [112, 0]
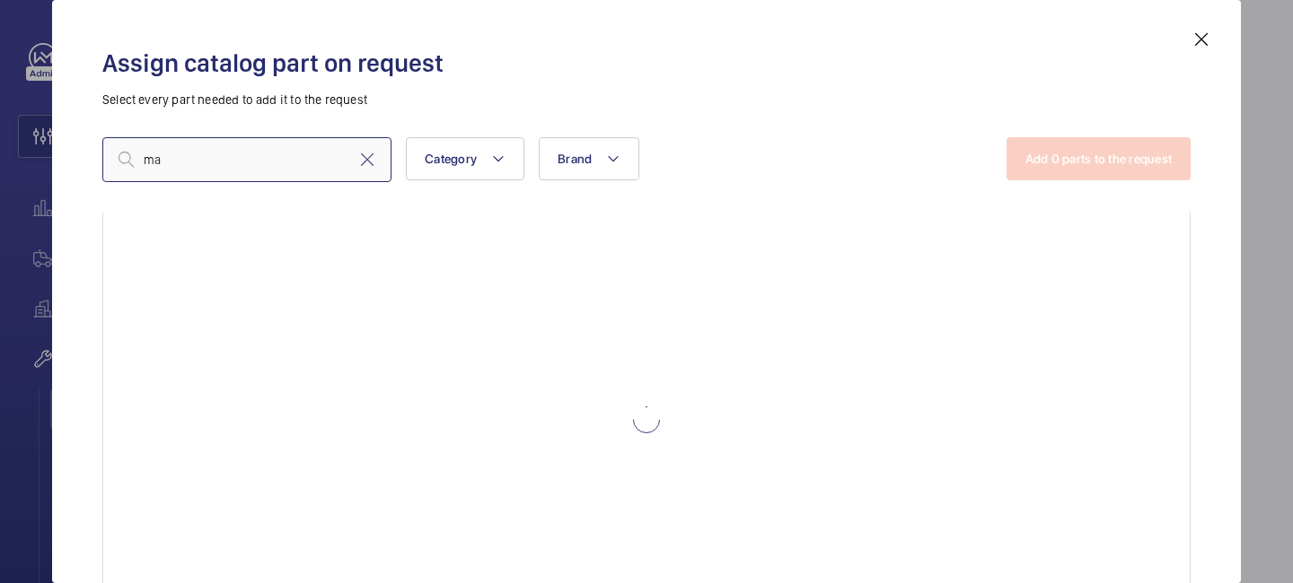
type input "m"
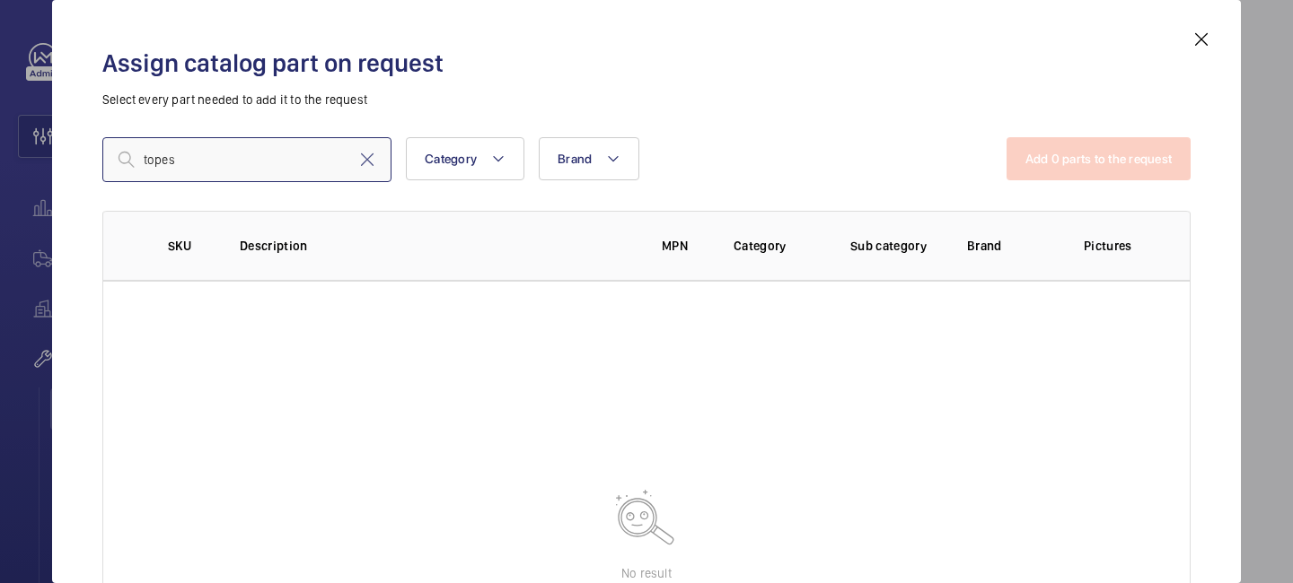
click at [152, 160] on input "topes" at bounding box center [246, 159] width 289 height 45
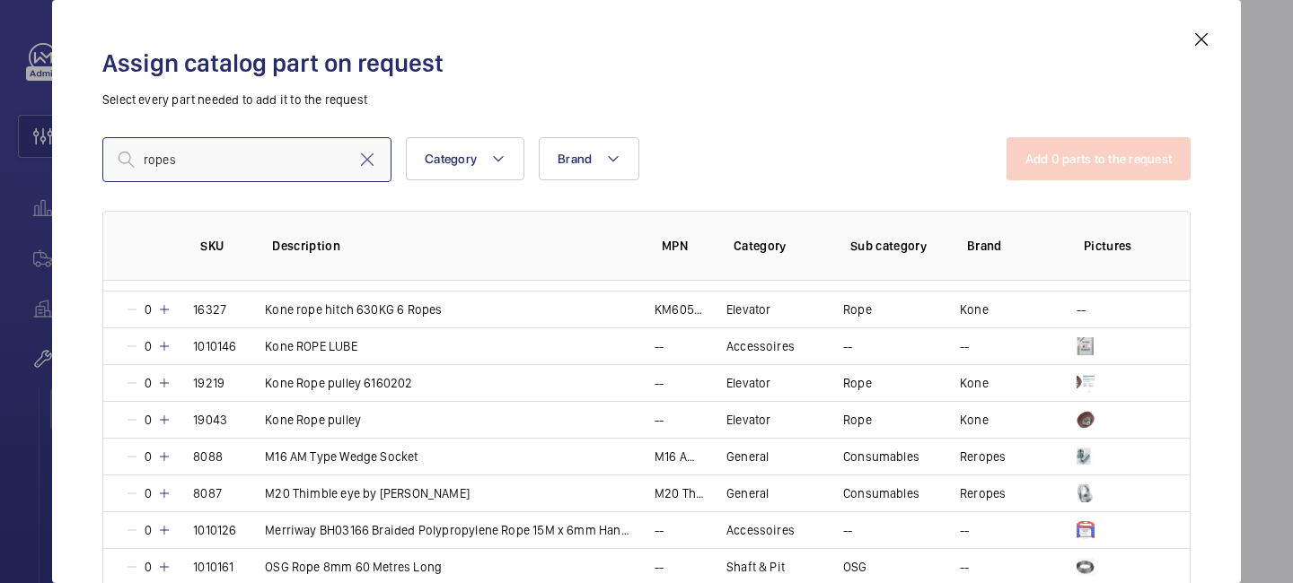
scroll to position [989, 0]
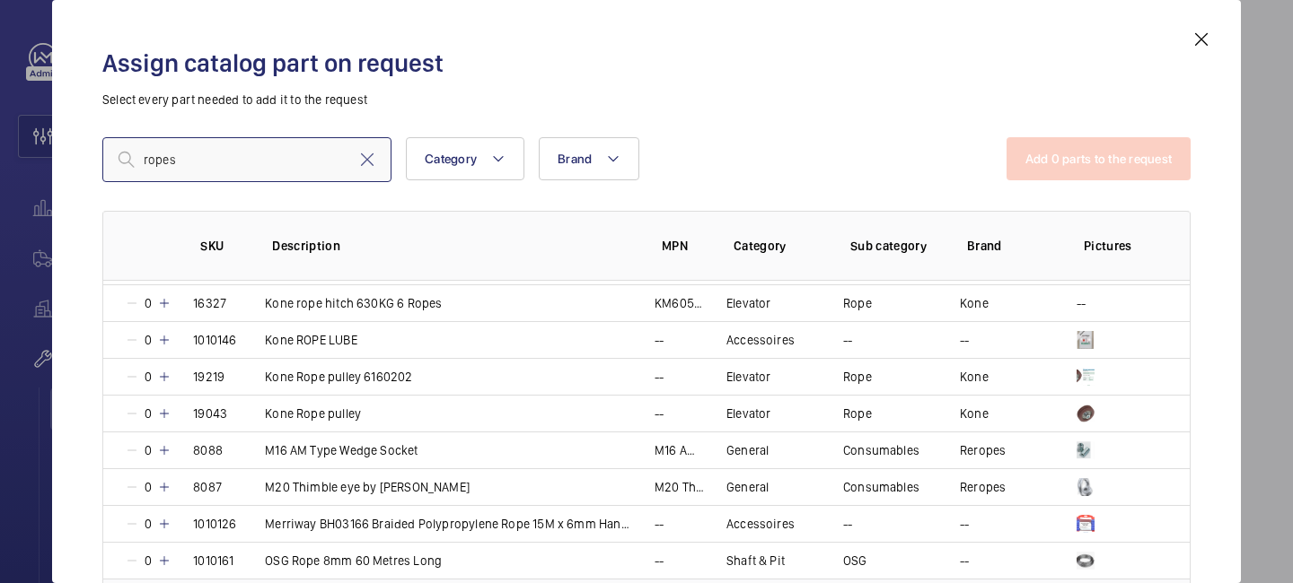
type input "ropes"
click at [278, 163] on input "ropes" at bounding box center [246, 159] width 289 height 45
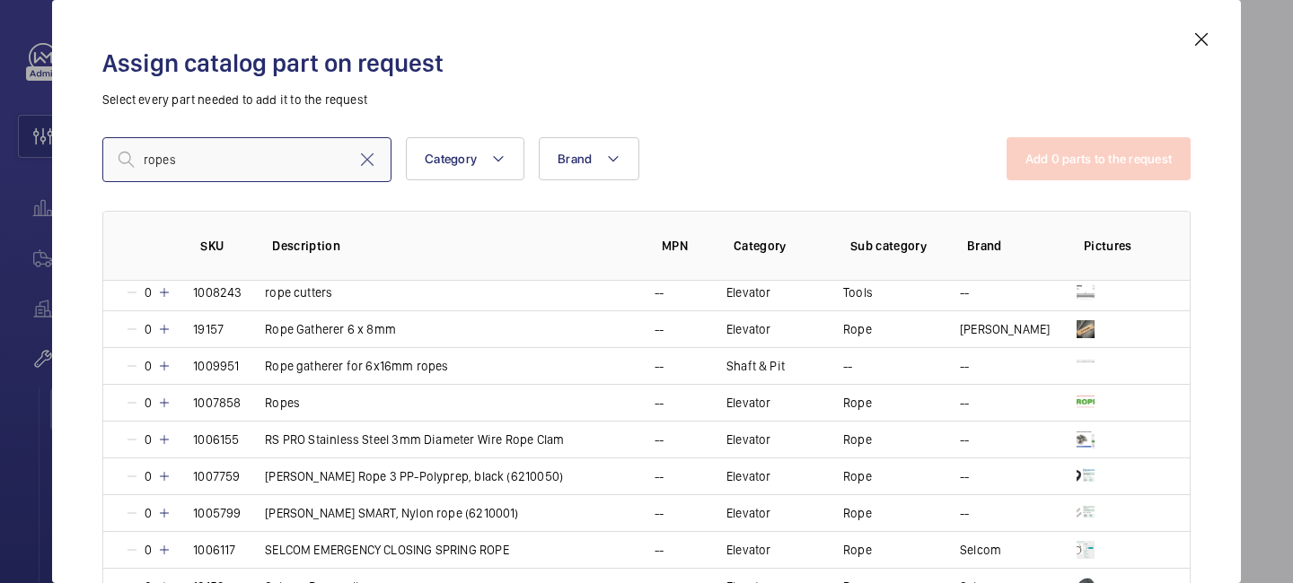
scroll to position [1442, 0]
click at [1203, 31] on mat-icon at bounding box center [1201, 40] width 22 height 22
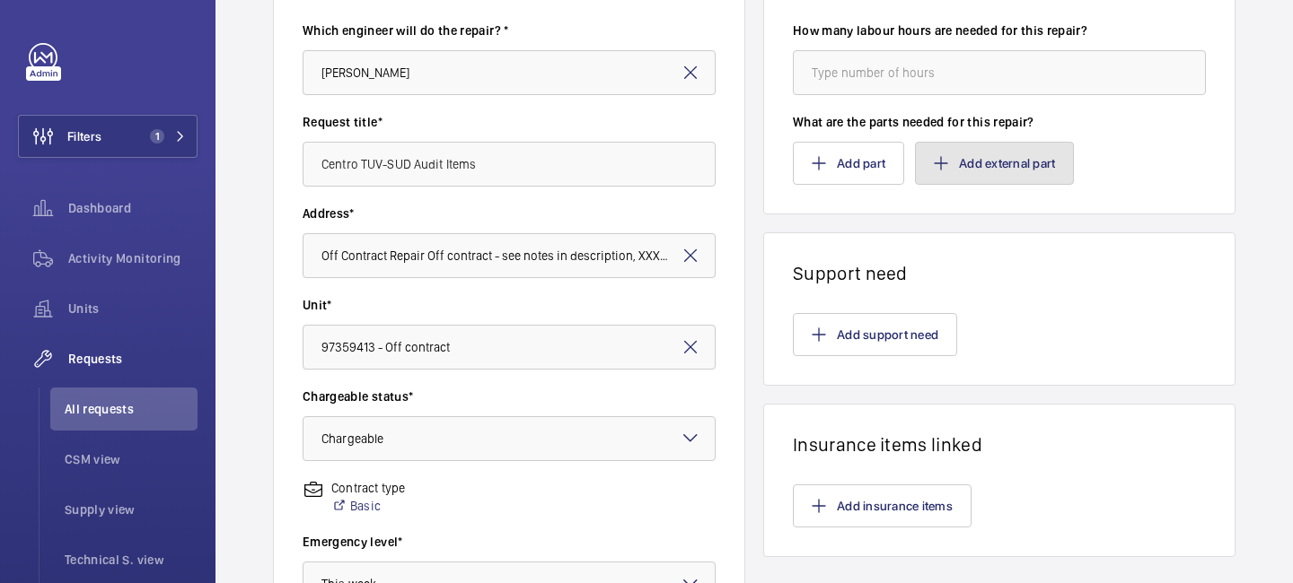
click at [960, 162] on button "Add external part" at bounding box center [994, 163] width 159 height 43
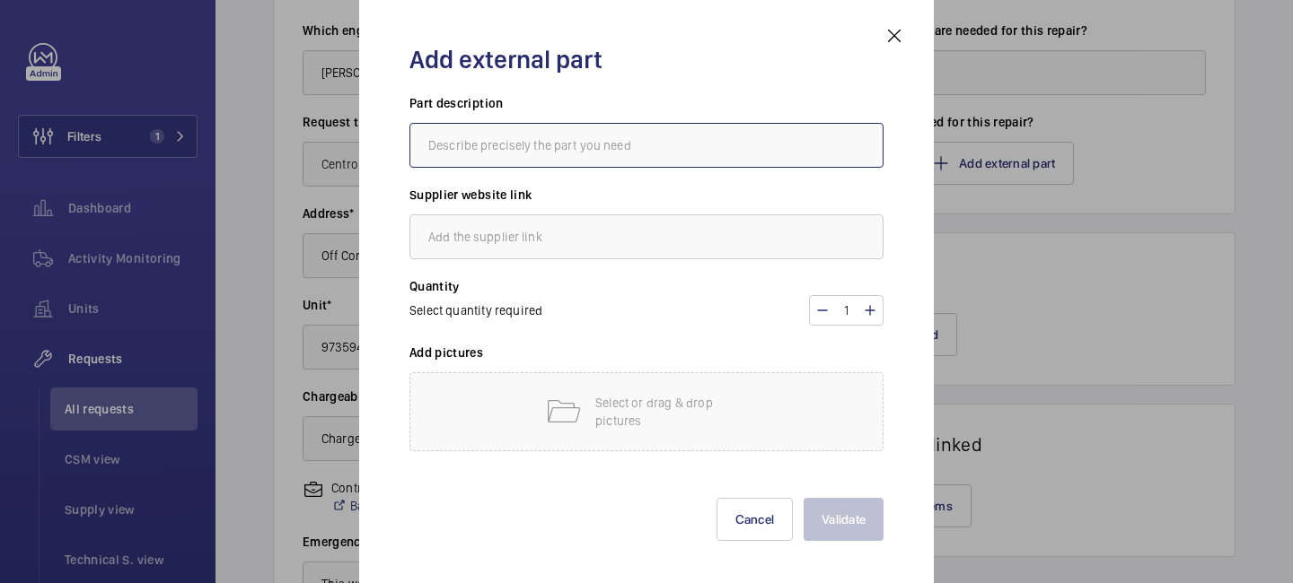
click at [585, 152] on input "text" at bounding box center [646, 145] width 474 height 45
type input "Orona Ropes"
click at [567, 227] on input "text" at bounding box center [646, 237] width 474 height 45
type input "Orona"
drag, startPoint x: 603, startPoint y: 399, endPoint x: 620, endPoint y: 285, distance: 114.4
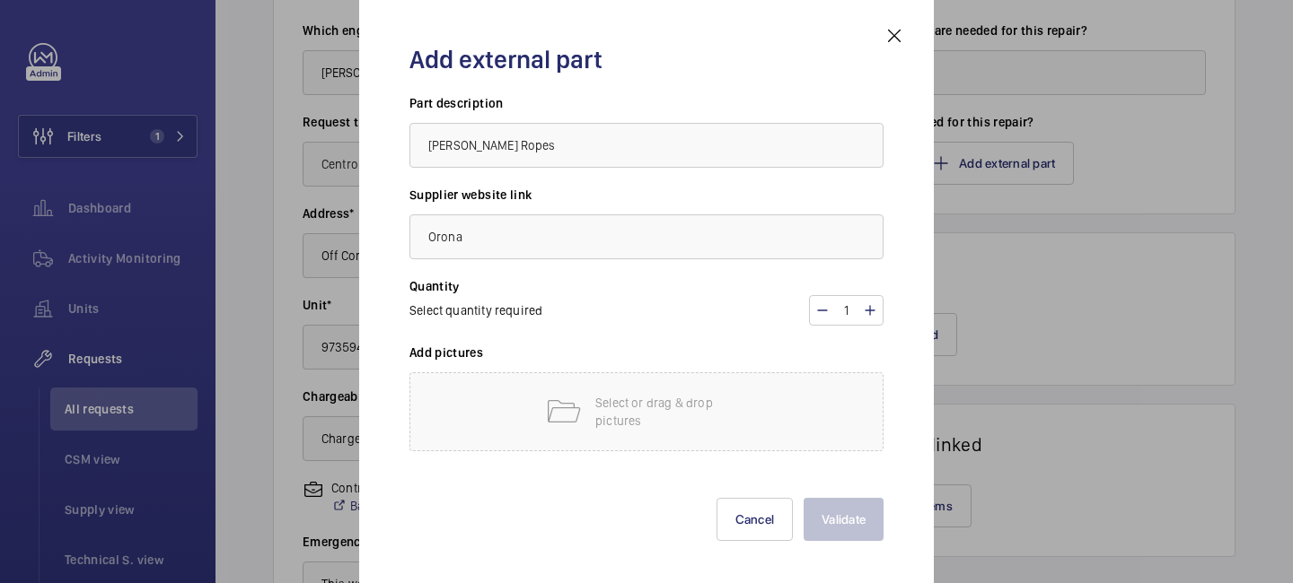
click at [620, 286] on div "Part description Orona Ropes Supplier website link Orona Quantity Select quanti…" at bounding box center [646, 281] width 474 height 375
click at [620, 285] on h3 "Quantity" at bounding box center [646, 286] width 474 height 18
click at [536, 237] on input "Orona" at bounding box center [646, 237] width 474 height 45
click at [627, 414] on p "Select or drag & drop pictures" at bounding box center [671, 412] width 153 height 36
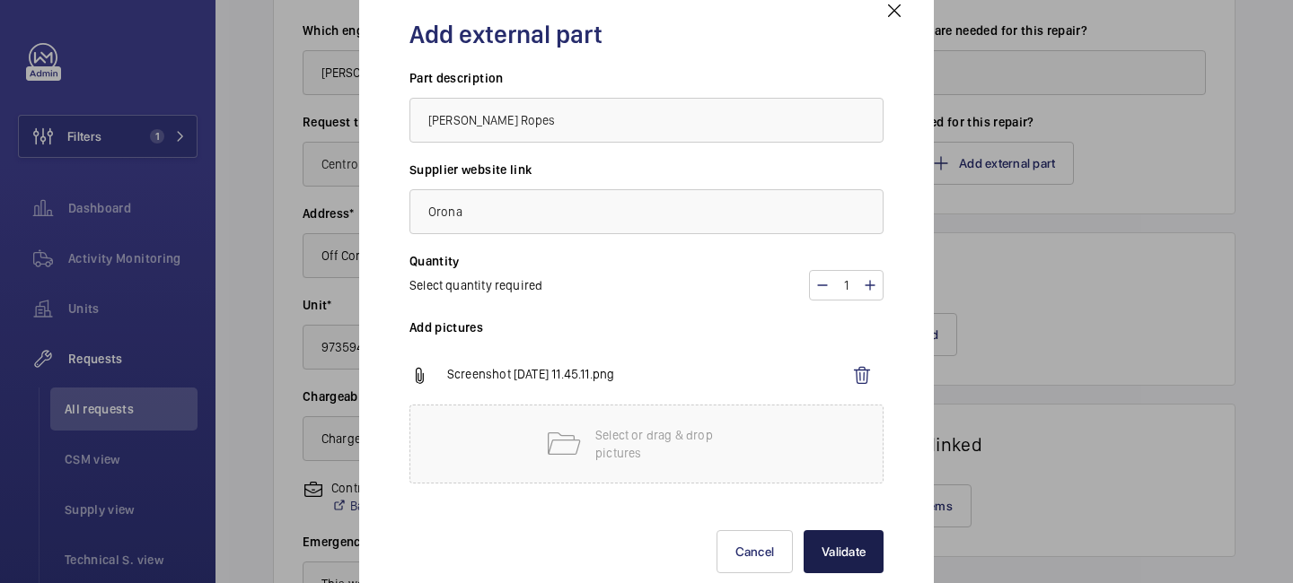
click at [855, 553] on button "Validate" at bounding box center [843, 551] width 80 height 43
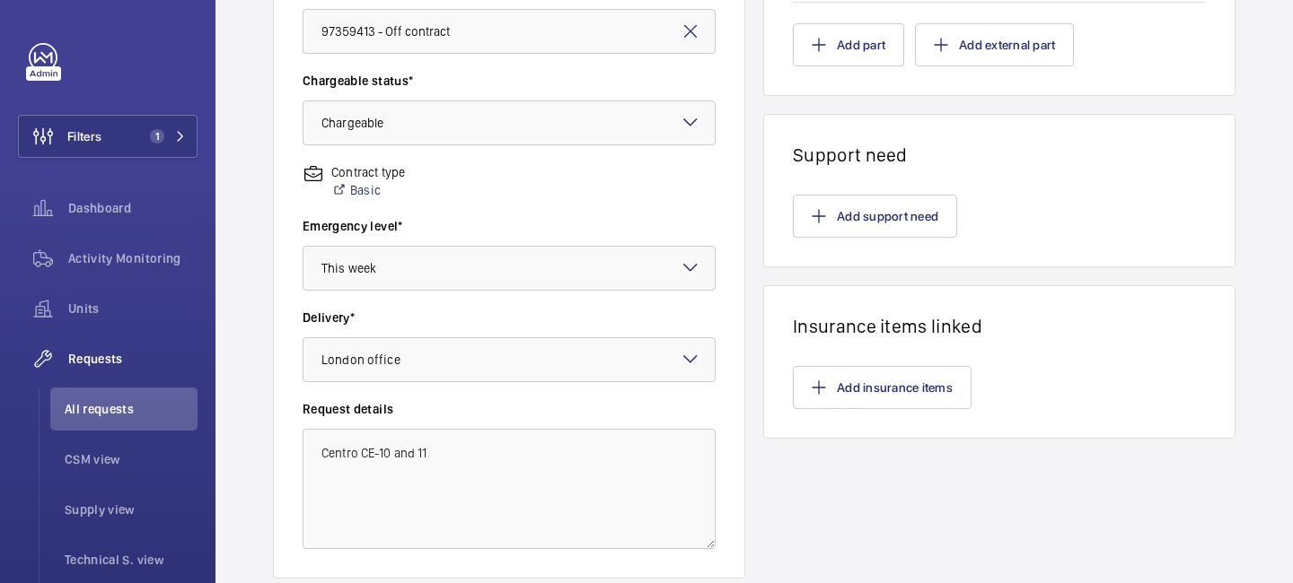
scroll to position [641, 0]
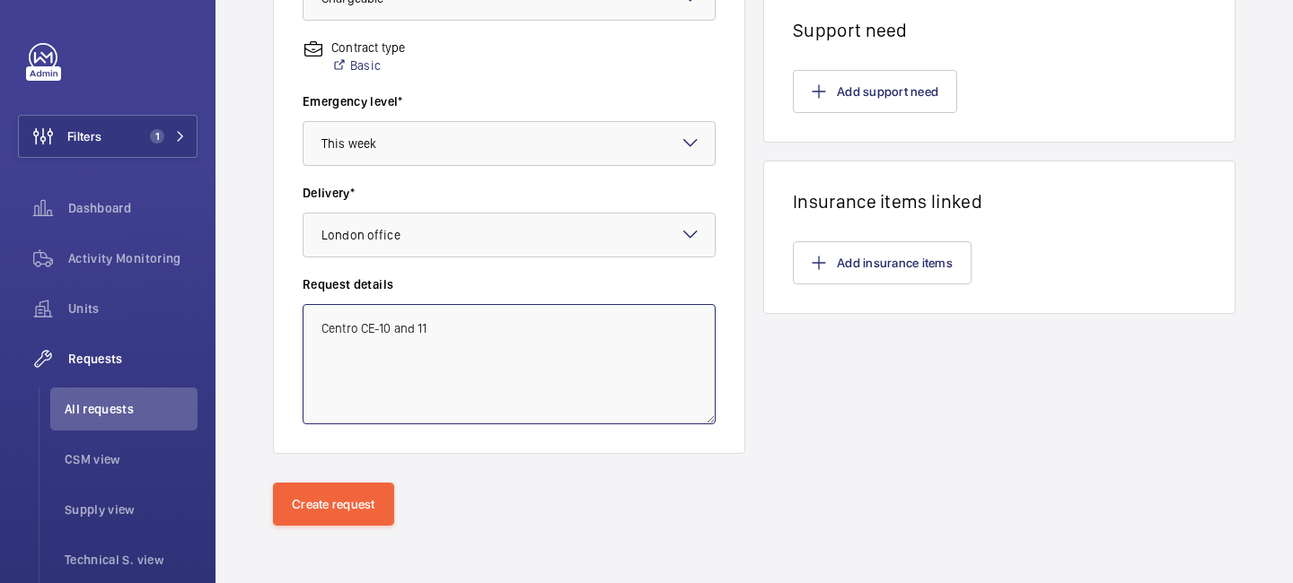
click at [439, 332] on textarea "Centro CE-10 and 11" at bounding box center [508, 364] width 413 height 120
drag, startPoint x: 446, startPoint y: 330, endPoint x: 398, endPoint y: 330, distance: 48.5
click at [398, 330] on textarea "Centro CE-10 and 11" at bounding box center [508, 364] width 413 height 120
click at [395, 331] on textarea "Centro CE-10 CE-11" at bounding box center [508, 364] width 413 height 120
click at [320, 328] on textarea "Centro CE-10 CE-11" at bounding box center [508, 364] width 413 height 120
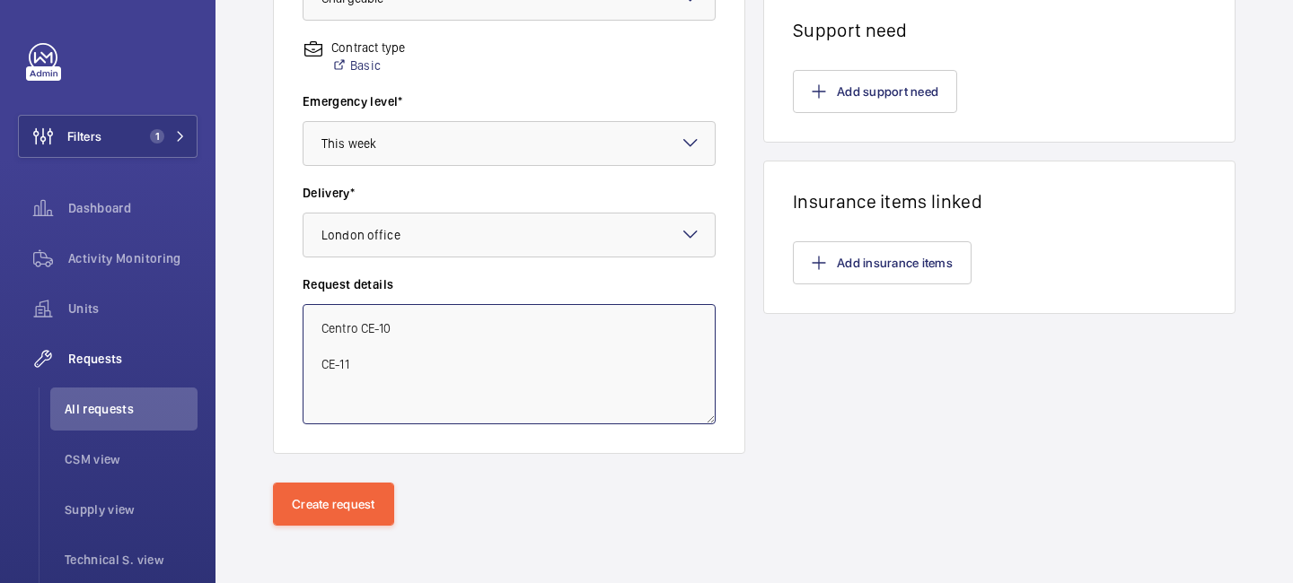
click at [362, 325] on textarea "Centro CE-10 CE-11" at bounding box center [508, 364] width 413 height 120
click at [378, 353] on textarea "Centro CE-10 CE-11" at bounding box center [508, 364] width 413 height 120
click at [330, 356] on textarea "Centro CE-10 - CE-11" at bounding box center [508, 364] width 413 height 120
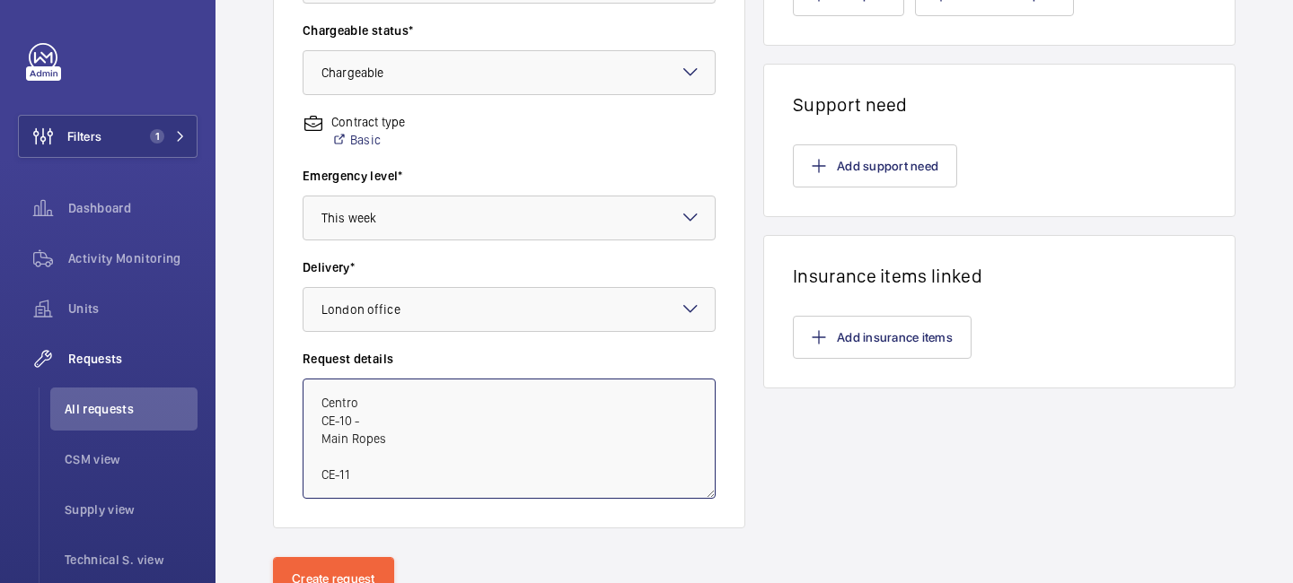
scroll to position [0, 0]
drag, startPoint x: 399, startPoint y: 438, endPoint x: 323, endPoint y: 437, distance: 76.3
click at [323, 437] on textarea "Centro CE-10 - Main Ropes CE-11" at bounding box center [508, 439] width 413 height 120
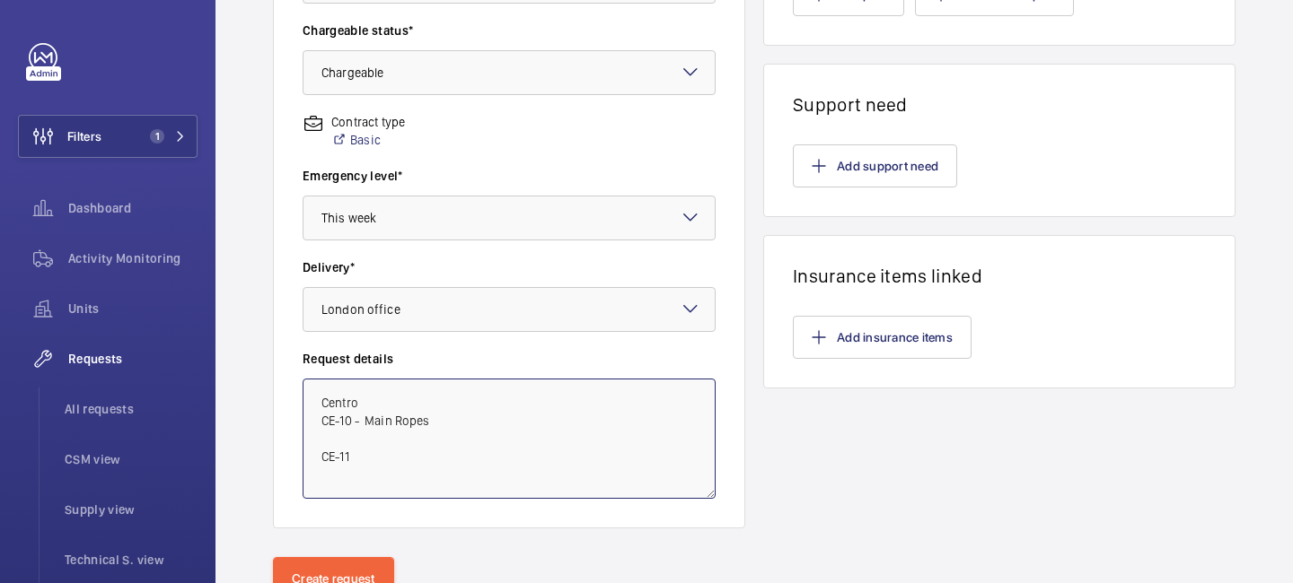
click at [355, 417] on textarea "Centro CE-10 - Main Ropes CE-11" at bounding box center [508, 439] width 413 height 120
paste textarea "XGB21977LR (left-hand)"
click at [395, 459] on textarea "Centro CE-10 XGB21977LR (left-hand)- Main Ropes CE-11" at bounding box center [508, 439] width 413 height 120
paste textarea "XGB21978LR (right-hand)"
click at [352, 459] on textarea "Centro CE-10 XGB21977LR (left-hand)- Main Ropes CE-11XGB21978LR (right-hand)" at bounding box center [508, 439] width 413 height 120
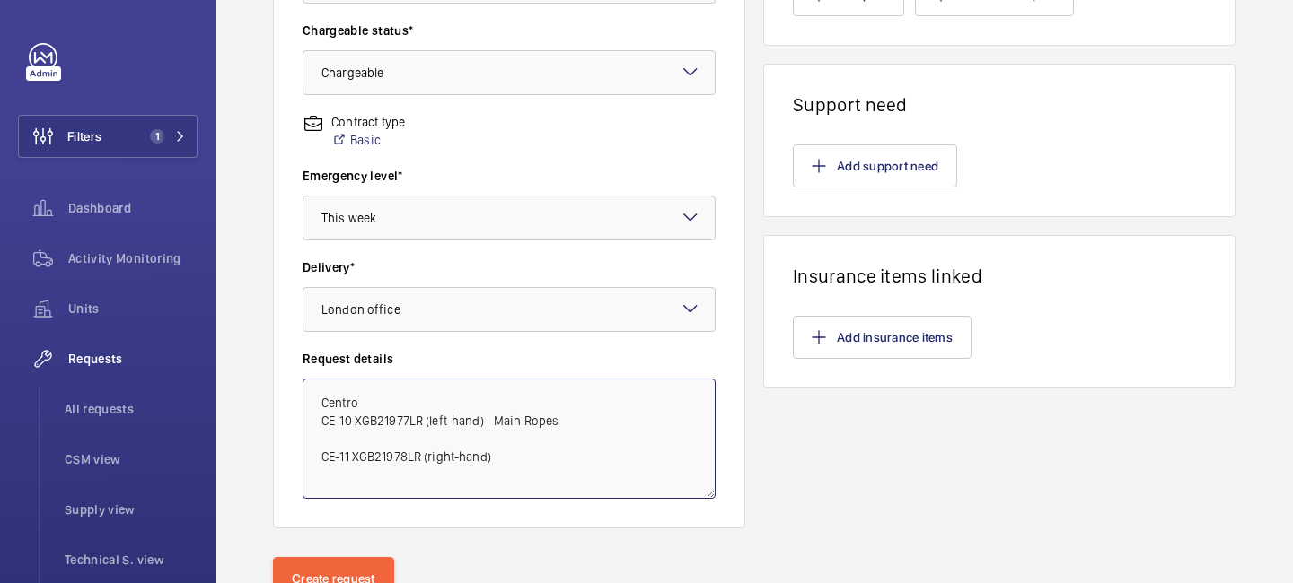
click at [348, 435] on textarea "Centro CE-10 XGB21977LR (left-hand)- Main Ropes CE-11 XGB21978LR (right-hand)" at bounding box center [508, 439] width 413 height 120
click at [571, 418] on textarea "Centro CE-10 XGB21977LR (left-hand)- Main Ropes CE-11 XGB21978LR (right-hand)" at bounding box center [508, 439] width 413 height 120
click at [517, 454] on textarea "Centro CE-10 XGB21977LR (left-hand)- Main Ropes / Sheeve / Ladder CE-11 XGB2197…" at bounding box center [508, 439] width 413 height 120
click at [525, 459] on textarea "Centro CE-10 XGB21977LR (left-hand)- Main Ropes / Sheeve / Ladder CE-11 XGB2197…" at bounding box center [508, 439] width 413 height 120
paste textarea "Rope earthing kit required"
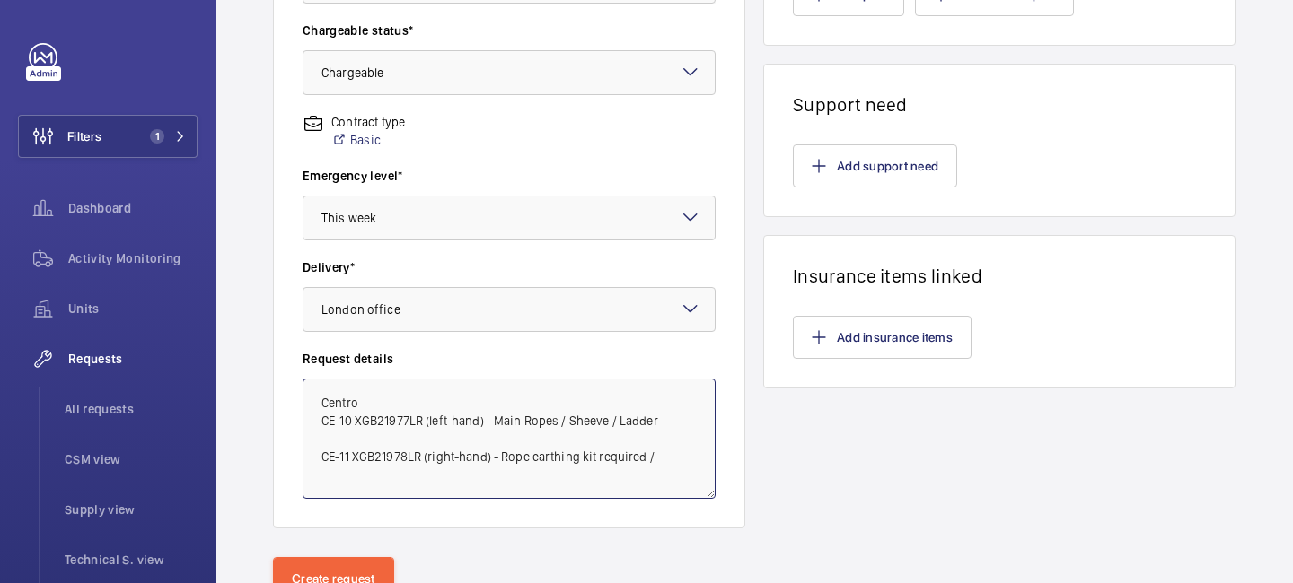
click at [661, 465] on textarea "Centro CE-10 XGB21977LR (left-hand)- Main Ropes / Sheeve / Ladder CE-11 XGB2197…" at bounding box center [508, 439] width 413 height 120
drag, startPoint x: 656, startPoint y: 456, endPoint x: 503, endPoint y: 460, distance: 153.5
click at [503, 460] on textarea "Centro CE-10 XGB21977LR (left-hand)- Main Ropes / Sheeve / Ladder CE-11 XGB2197…" at bounding box center [508, 439] width 413 height 120
paste textarea ", counterweight sheave replacement required, pit ladder replacement required"
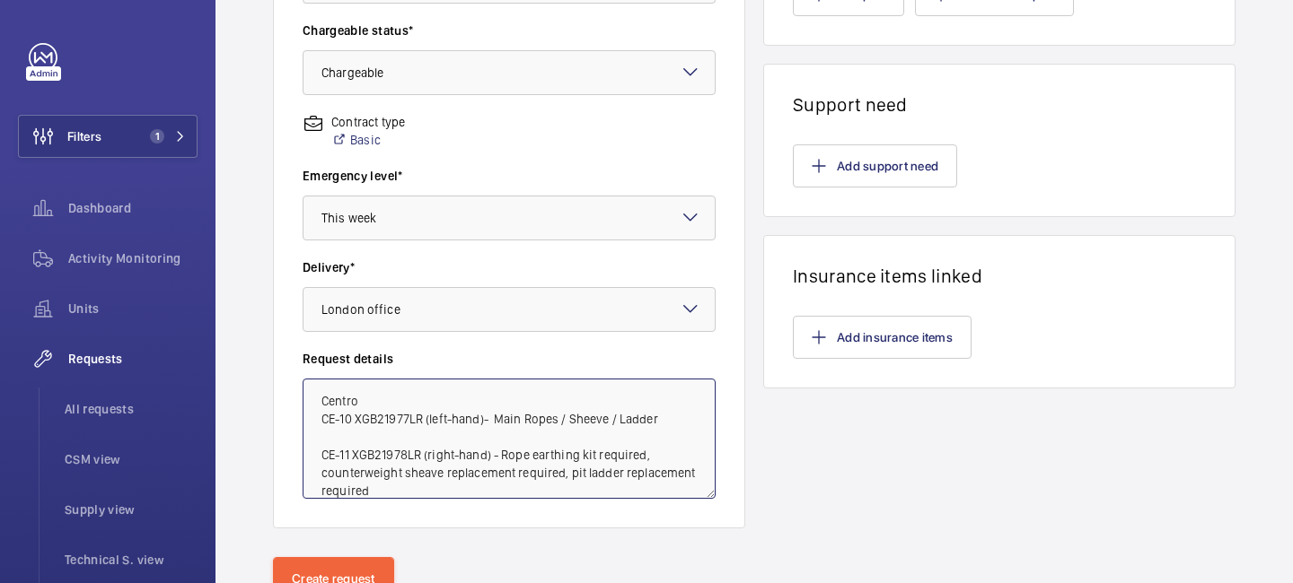
drag, startPoint x: 662, startPoint y: 419, endPoint x: 560, endPoint y: 414, distance: 101.6
click at [560, 414] on textarea "Centro CE-10 XGB21977LR (left-hand)- Main Ropes / Sheeve / Ladder CE-11 XGB2197…" at bounding box center [508, 439] width 413 height 120
click at [480, 490] on textarea "Centro CE-10 XGB21977LR (left-hand)- Main Ropes / Pit Stop CE-11 XGB21978LR (ri…" at bounding box center [508, 439] width 413 height 120
click at [631, 418] on textarea "Centro CE-10 XGB21977LR (left-hand)- Main Ropes / Pit Stop CE-11 XGB21978LR (ri…" at bounding box center [508, 439] width 413 height 120
click at [526, 494] on textarea "Centro CE-10 XGB21977LR (left-hand)- Main Ropes / Pit Stop / refuge sign CE-11 …" at bounding box center [508, 439] width 413 height 120
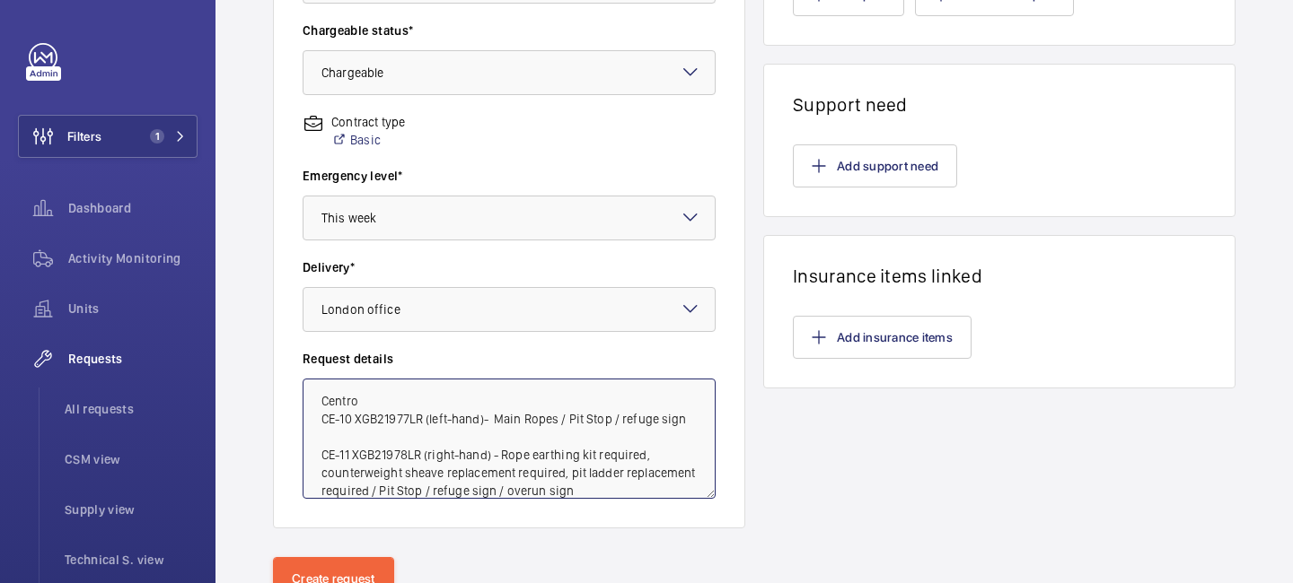
click at [522, 491] on textarea "Centro CE-10 XGB21977LR (left-hand)- Main Ropes / Pit Stop / refuge sign CE-11 …" at bounding box center [508, 439] width 413 height 120
drag, startPoint x: 570, startPoint y: 491, endPoint x: 505, endPoint y: 495, distance: 64.7
click at [505, 495] on textarea "Centro CE-10 XGB21977LR (left-hand)- Main Ropes / Pit Stop / refuge sign CE-11 …" at bounding box center [508, 439] width 413 height 120
drag, startPoint x: 619, startPoint y: 490, endPoint x: 503, endPoint y: 492, distance: 116.7
click at [503, 492] on textarea "Centro CE-10 XGB21977LR (left-hand)- Main Ropes / Pit Stop / refuge sign CE-11 …" at bounding box center [508, 439] width 413 height 120
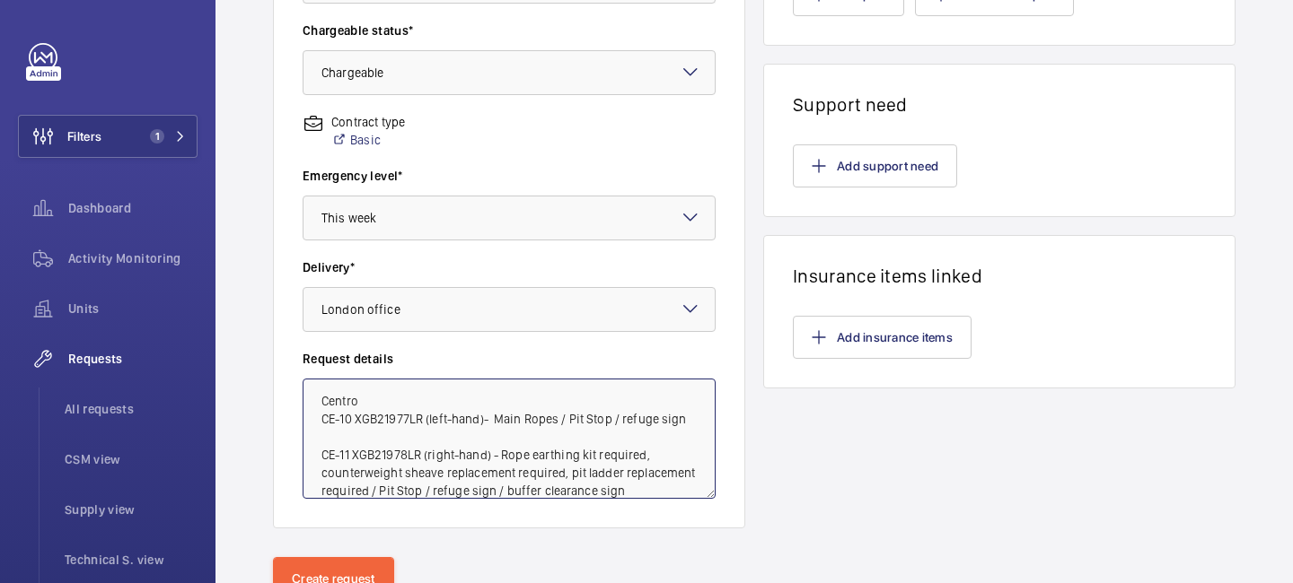
click at [690, 419] on textarea "Centro CE-10 XGB21977LR (left-hand)- Main Ropes / Pit Stop / refuge sign CE-11 …" at bounding box center [508, 439] width 413 height 120
paste textarea "buffer clearance sign"
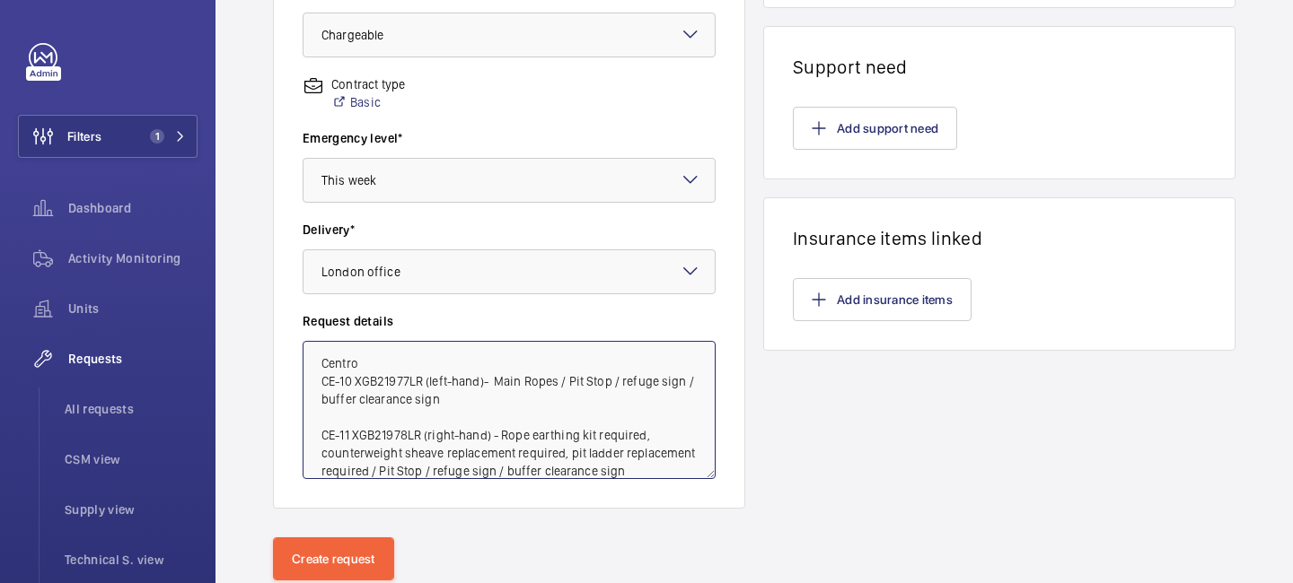
scroll to position [0, 0]
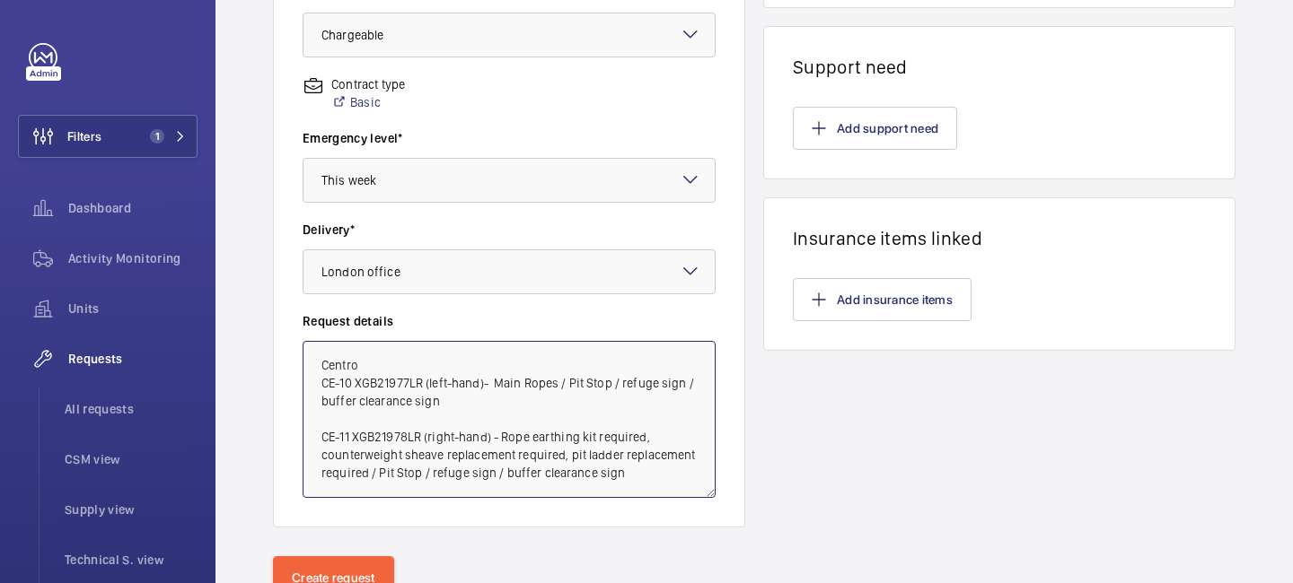
drag, startPoint x: 711, startPoint y: 456, endPoint x: 709, endPoint y: 493, distance: 36.8
click at [709, 493] on textarea "Centro CE-10 XGB21977LR (left-hand)- Main Ropes / Pit Stop / refuge sign / buff…" at bounding box center [508, 419] width 413 height 157
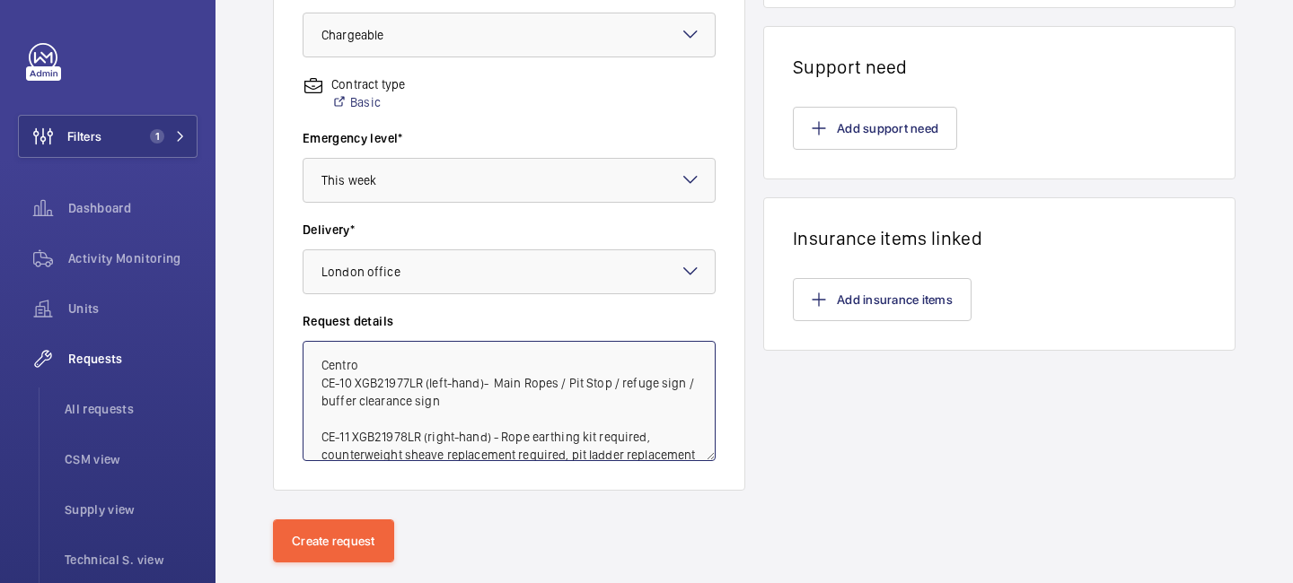
type textarea "Centro CE-10 XGB21977LR (left-hand)- Main Ropes / Pit Stop / refuge sign / buff…"
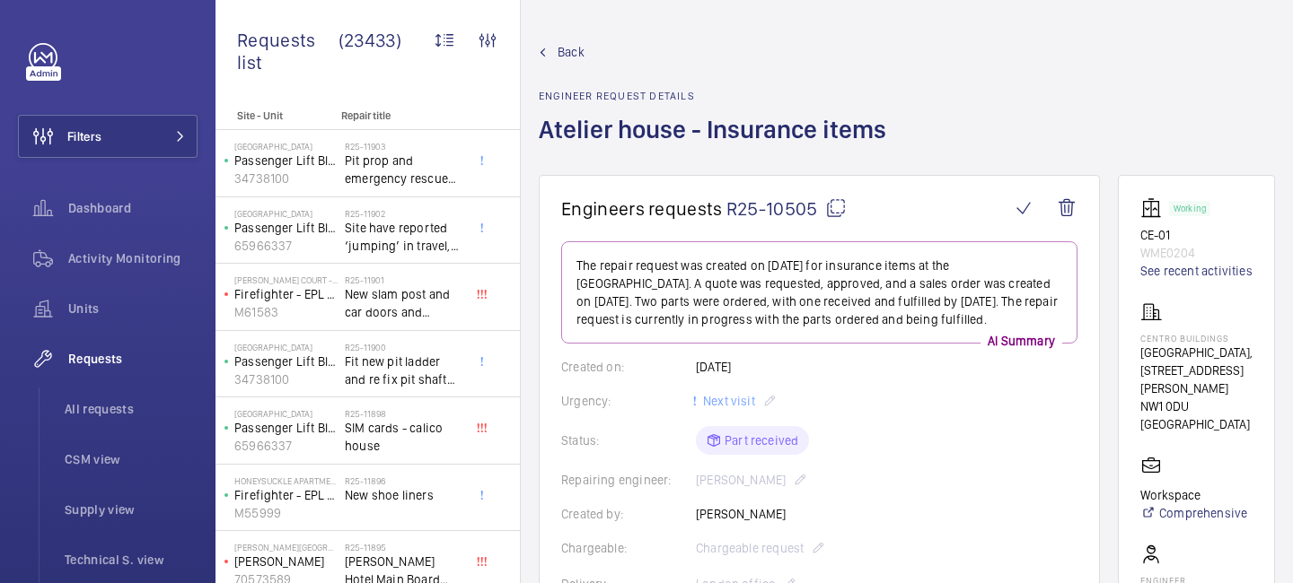
click at [566, 50] on span "Back" at bounding box center [570, 52] width 27 height 18
click at [102, 352] on span "Requests" at bounding box center [132, 359] width 129 height 18
click at [575, 56] on span "Back" at bounding box center [570, 52] width 27 height 18
